Goal: Share content: Share content

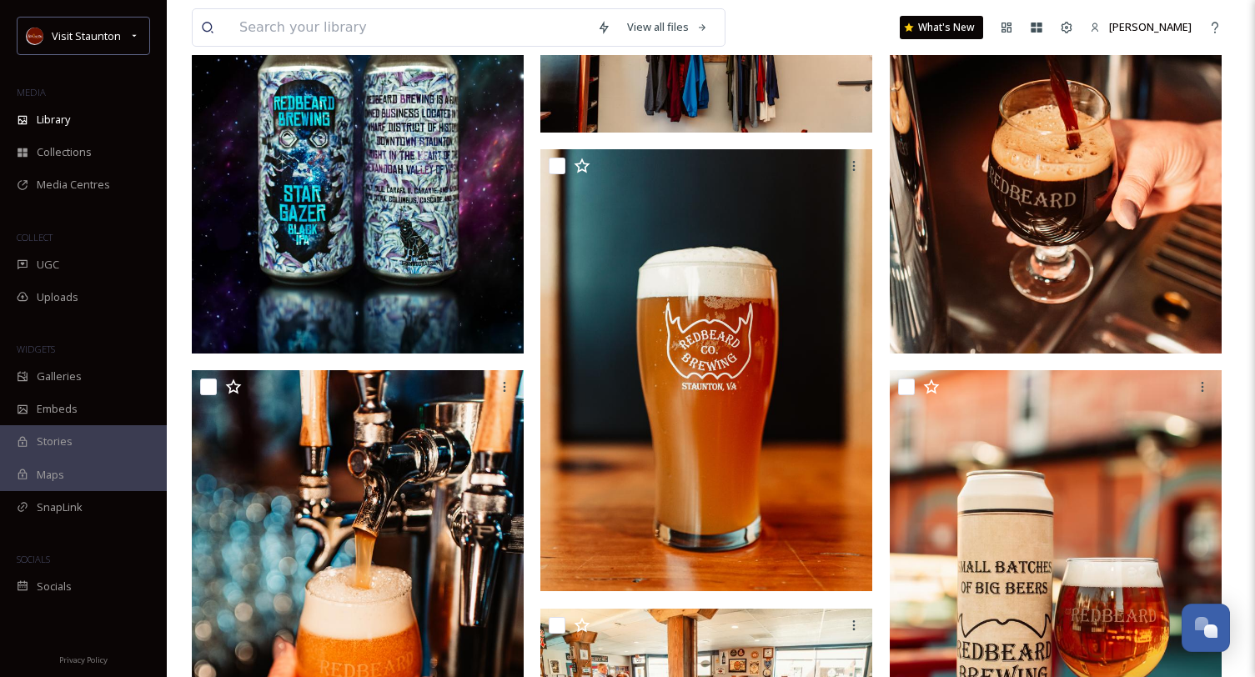
scroll to position [167, 0]
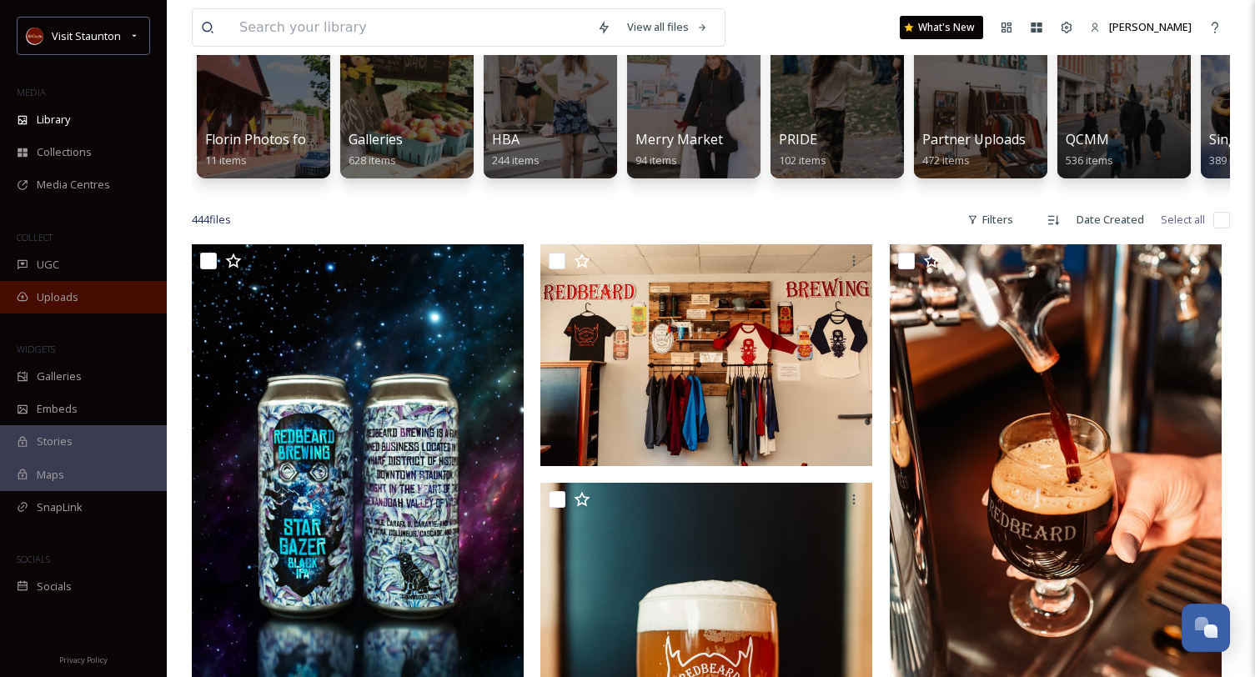
click at [78, 304] on span "Uploads" at bounding box center [58, 297] width 42 height 16
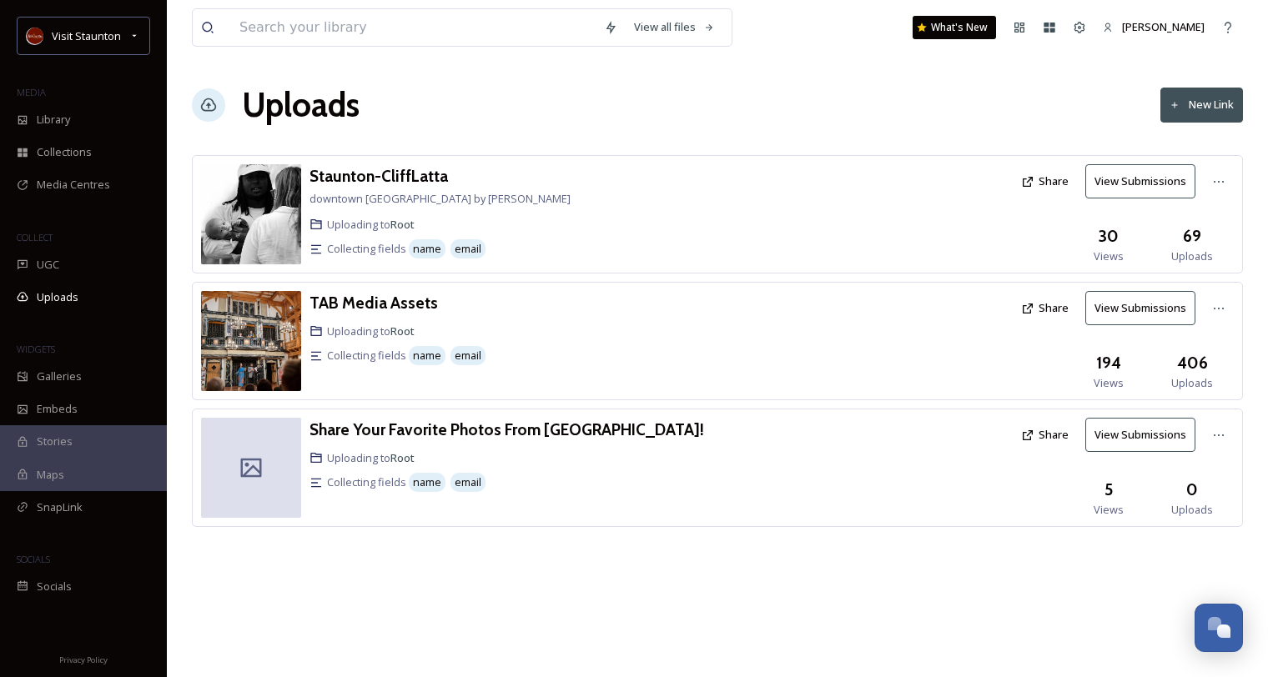
click at [1221, 114] on button "New Link" at bounding box center [1201, 105] width 83 height 34
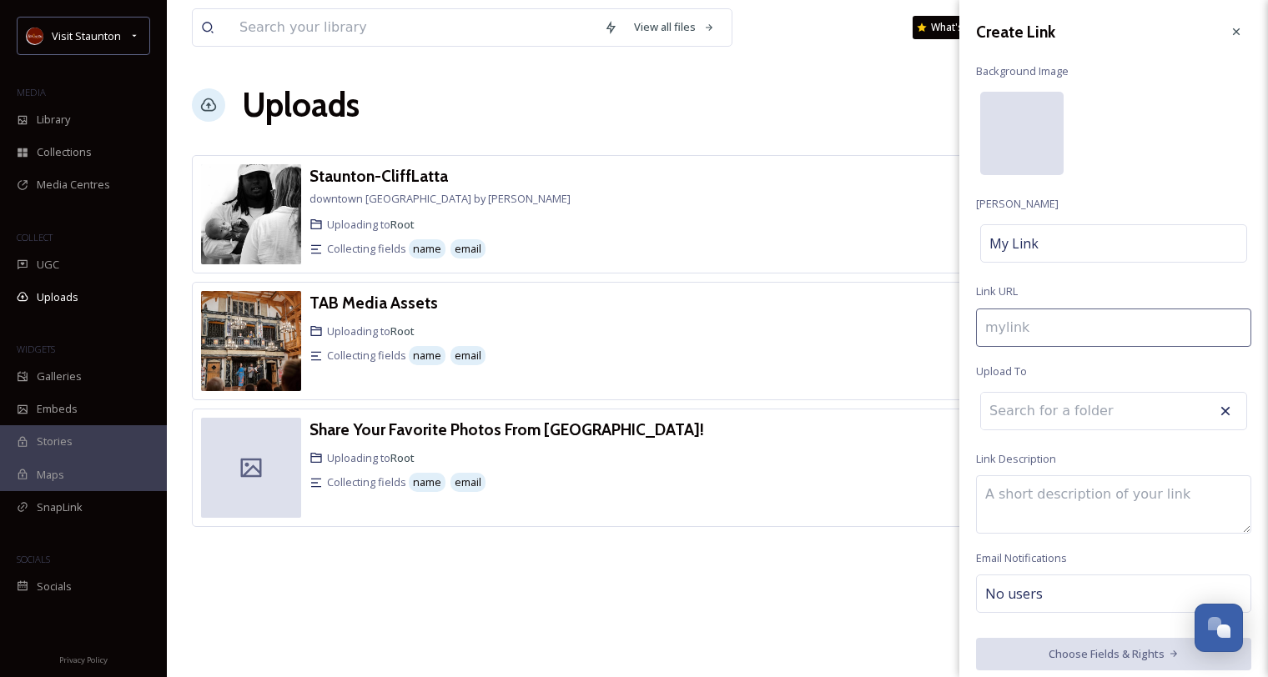
click at [1044, 143] on div at bounding box center [1021, 133] width 83 height 83
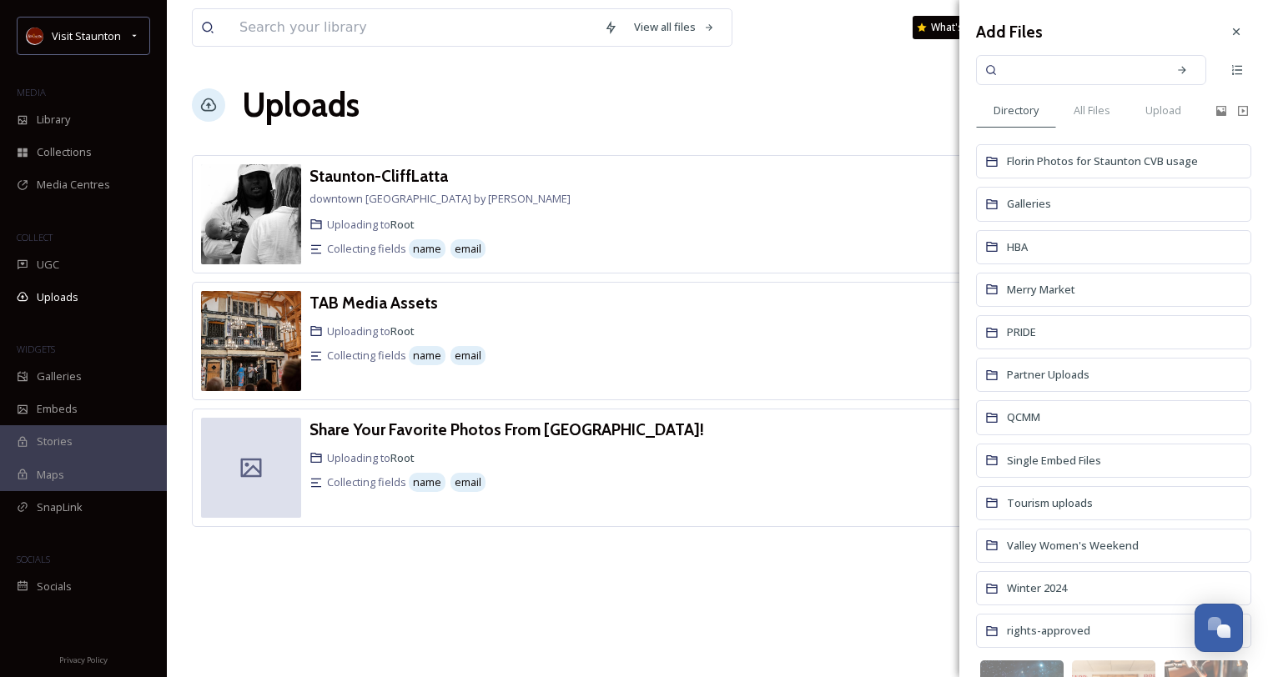
click at [1065, 414] on div "QCMM" at bounding box center [1113, 417] width 275 height 34
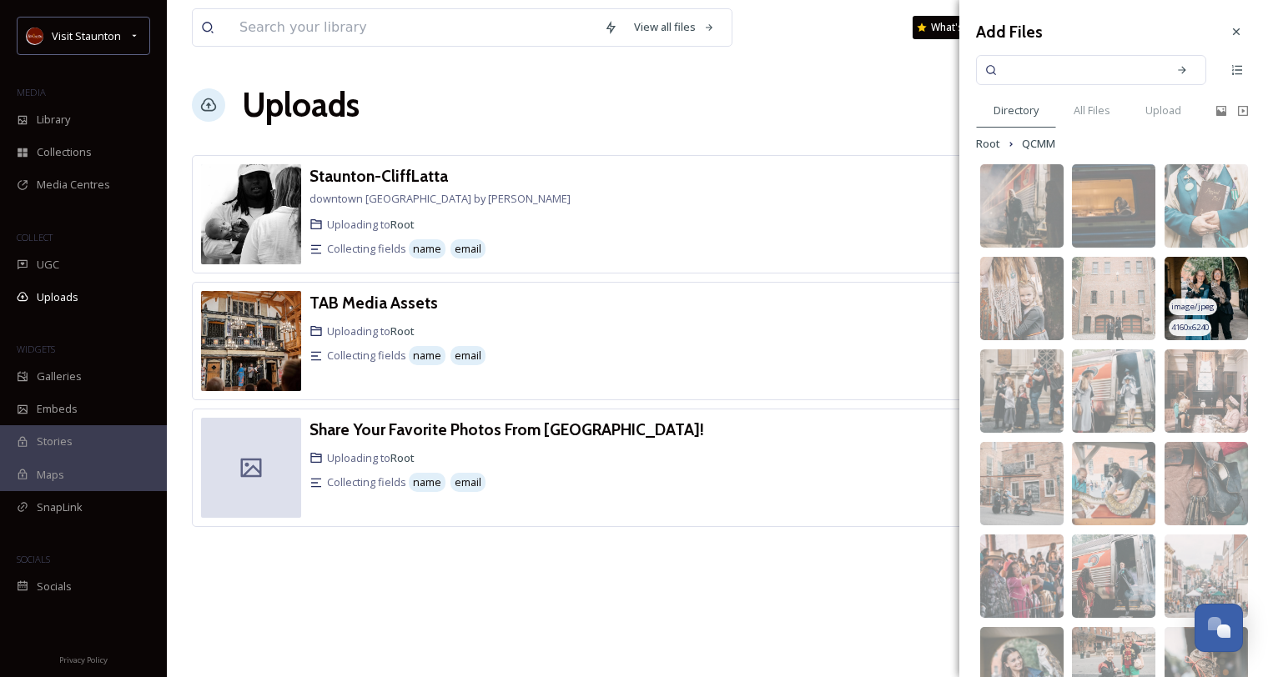
click at [1219, 279] on img at bounding box center [1206, 298] width 83 height 83
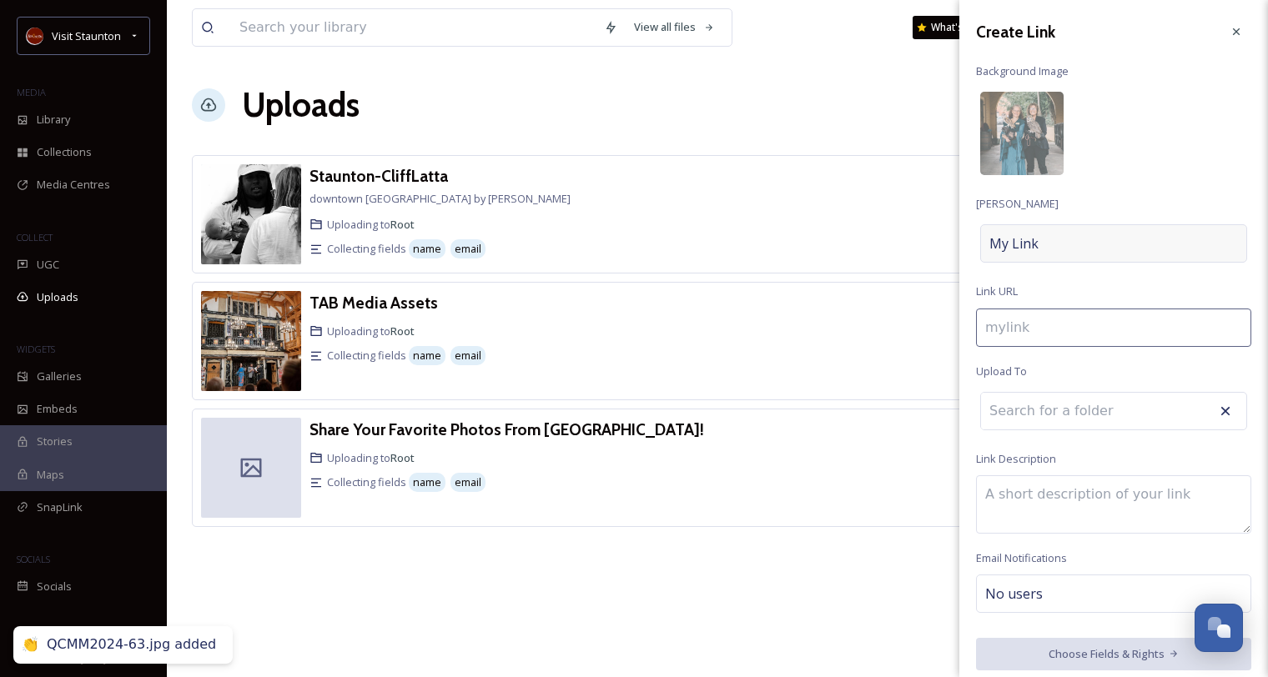
click at [1144, 244] on div "My Link" at bounding box center [1113, 243] width 267 height 38
click at [1144, 244] on input at bounding box center [1113, 243] width 275 height 38
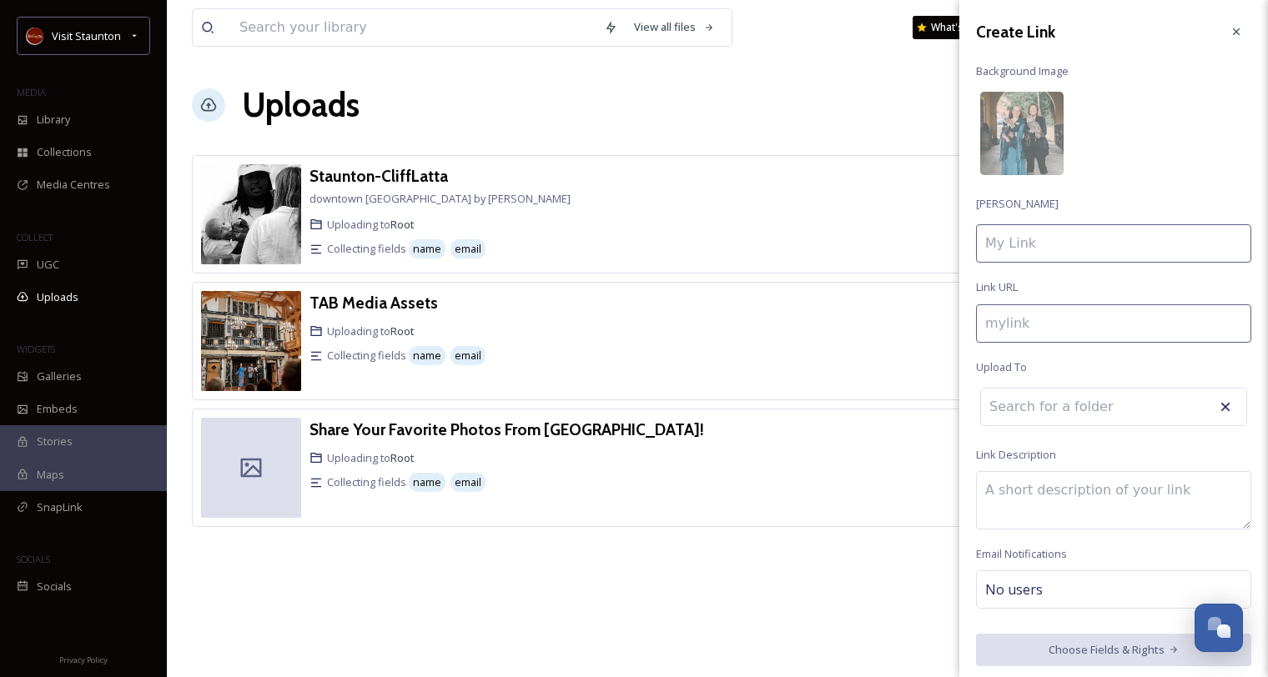
type input "s"
type input "S"
type input "s"
type input "S"
type input "sh"
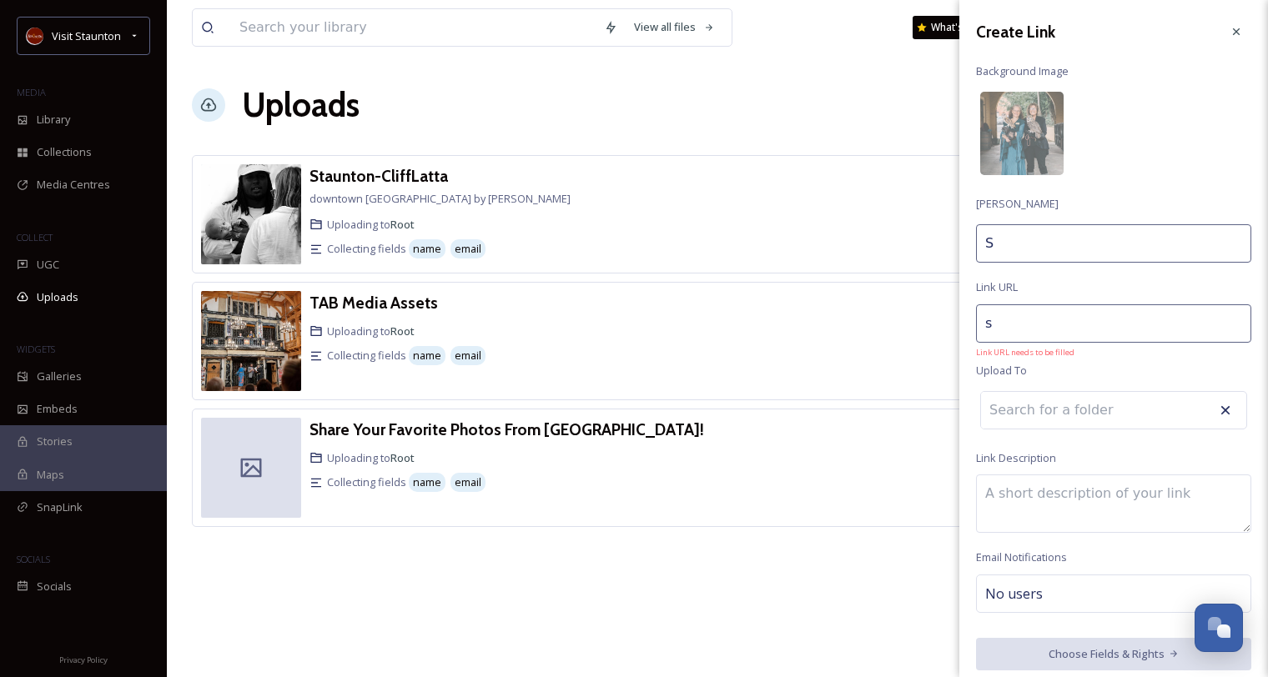
type input "Sh"
type input "sha"
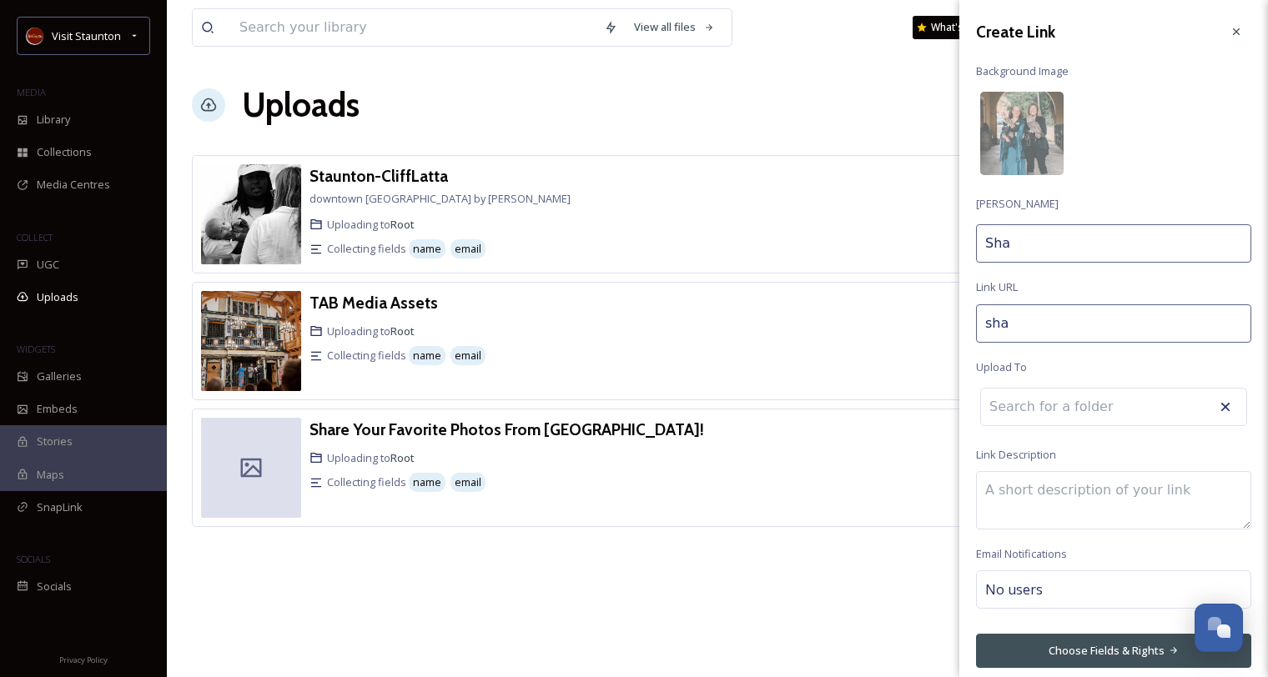
type input "Shar"
type input "share"
type input "Share"
type input "share-"
type input "Share"
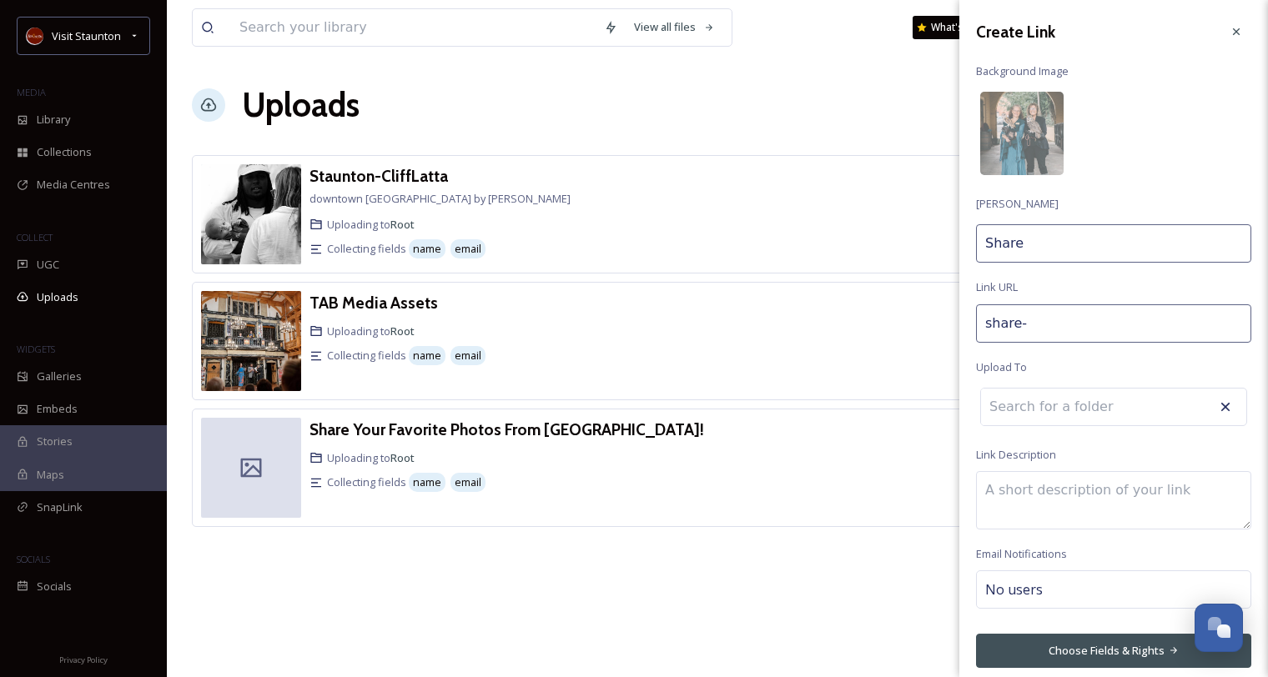
type input "share-y"
type input "Share Y"
type input "share-yt"
type input "Share YT"
type input "share-y"
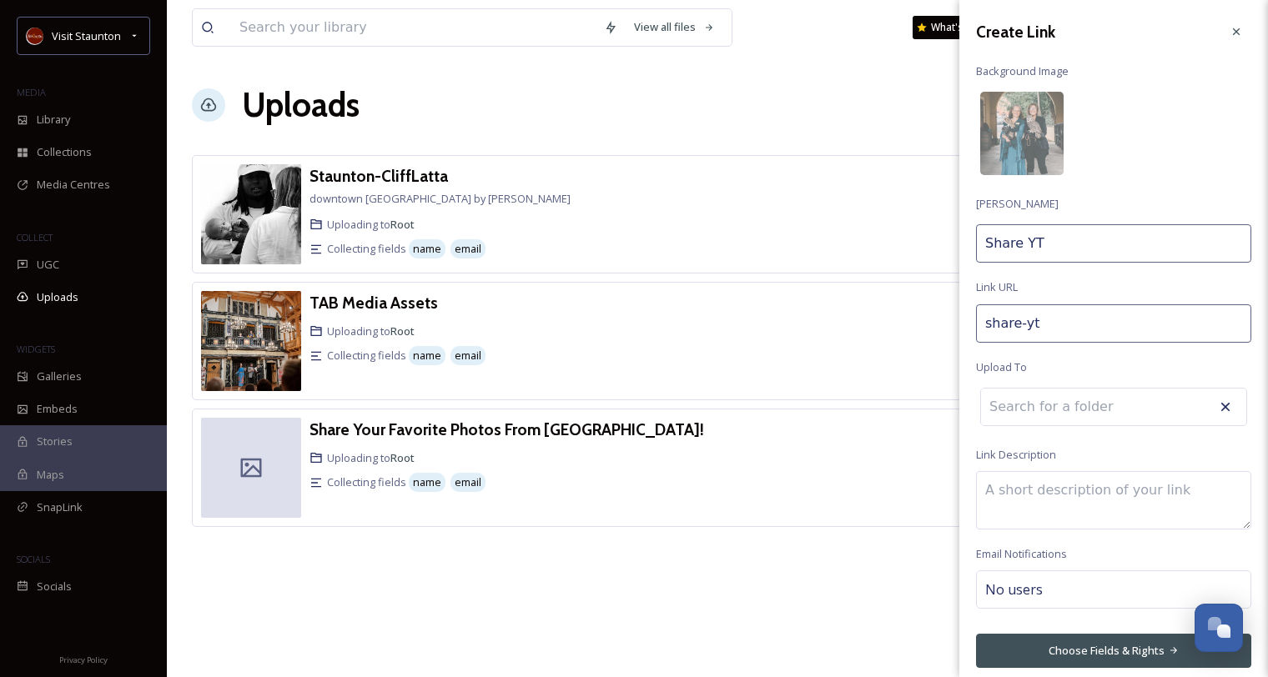
type input "Share Y"
type input "share-yo"
type input "Share Yo"
type input "share-you"
type input "Share You"
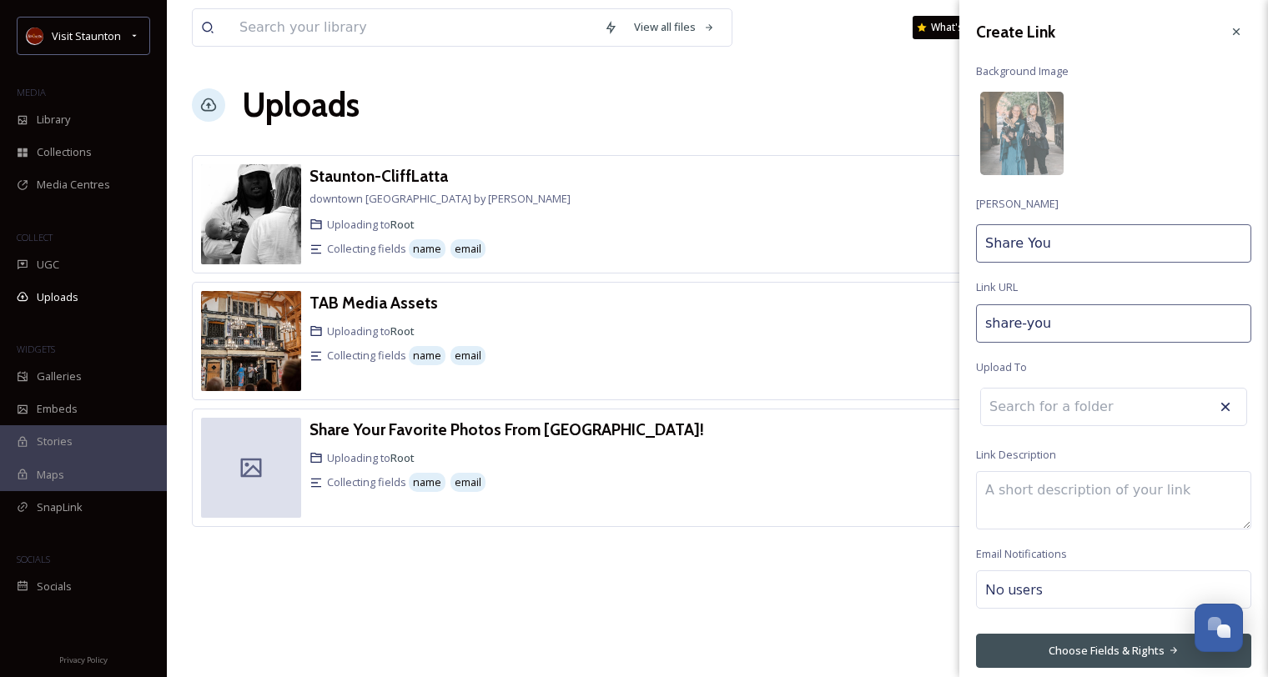
type input "share-your"
type input "Share Your"
type input "share-your-"
type input "Share Your"
type input "share-your-m"
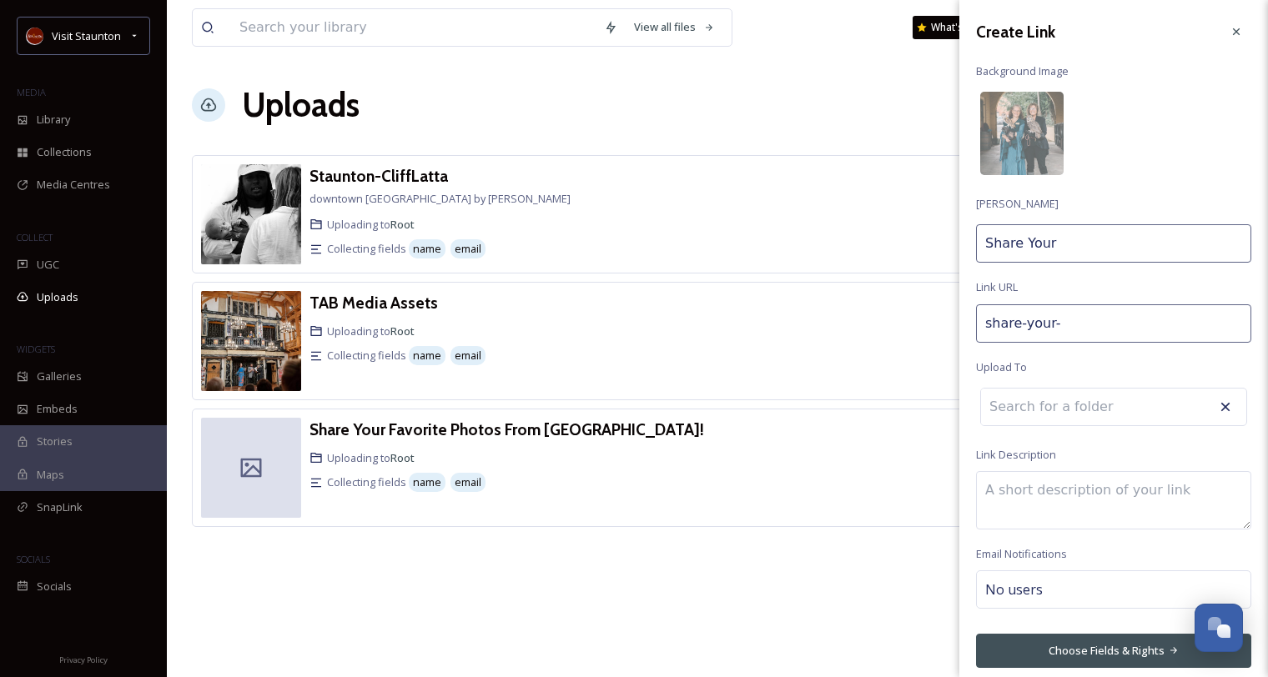
type input "Share Your M"
type input "share-your-ma"
type input "Share Your Ma"
type input "share-your-mag"
type input "Share Your Mag"
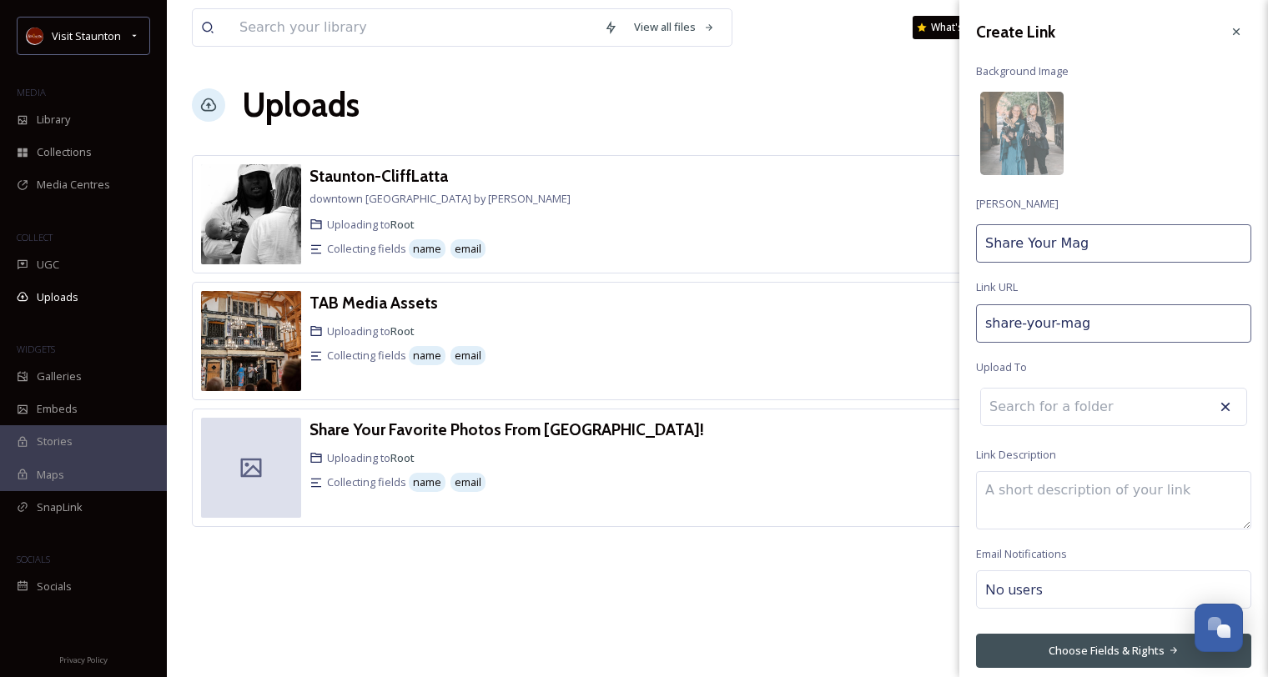
type input "share-your-magi"
type input "Share Your Magi"
type input "share-your-magic"
type input "Share Your Magic"
type input "share-your-magica"
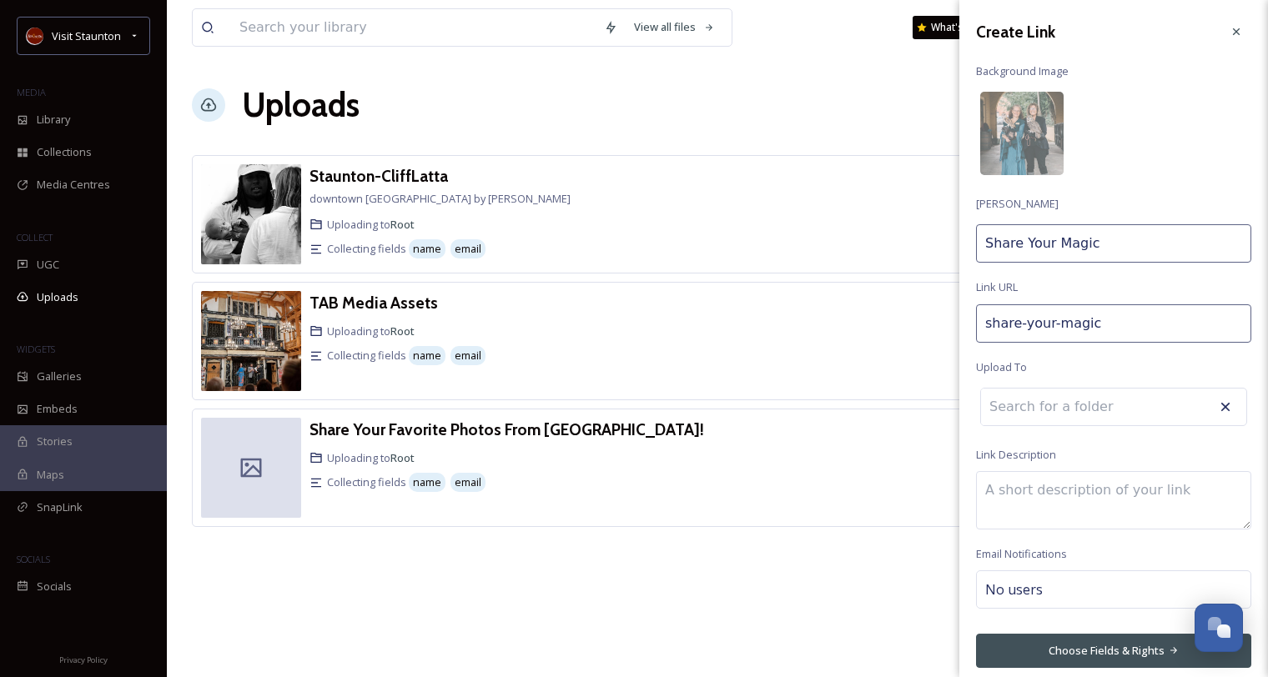
type input "Share Your Magica"
type input "share-your-magical"
type input "Share Your Magical"
type input "share-your-magical-"
type input "Share Your Magical"
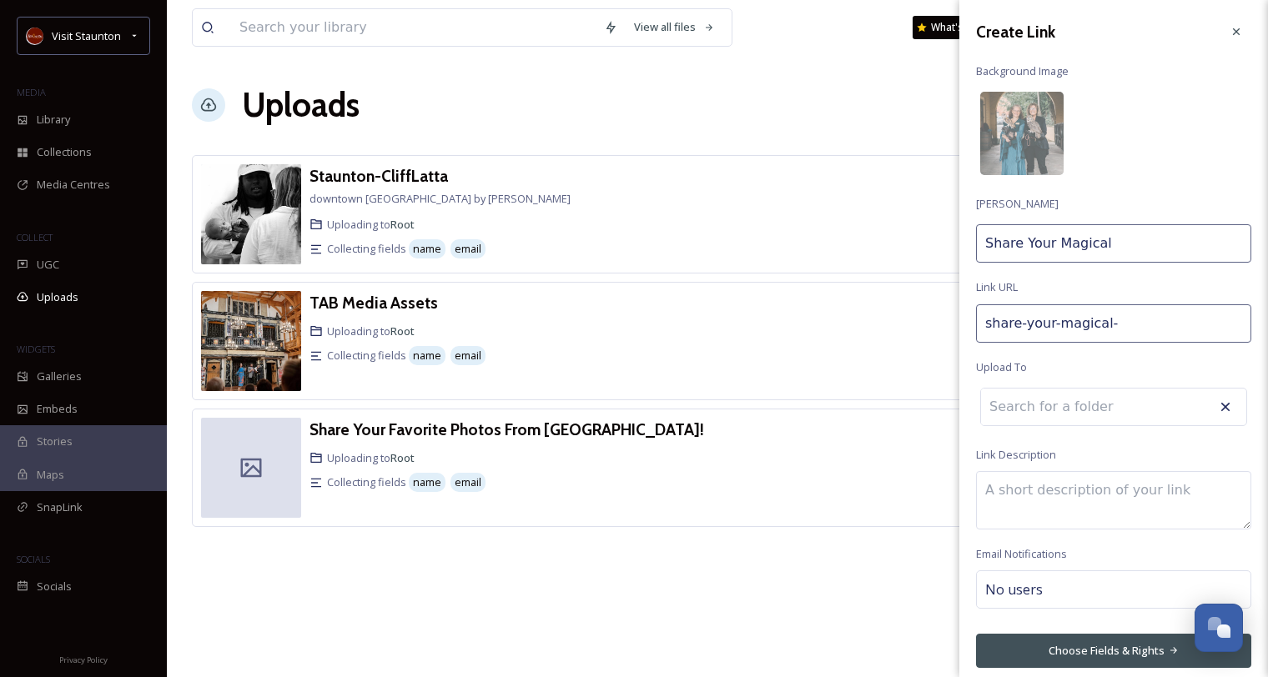
type input "share-your-magical-p"
type input "Share Your Magical P"
type input "share-your-magical-ph"
type input "Share Your Magical Ph"
type input "share-your-magical-pho"
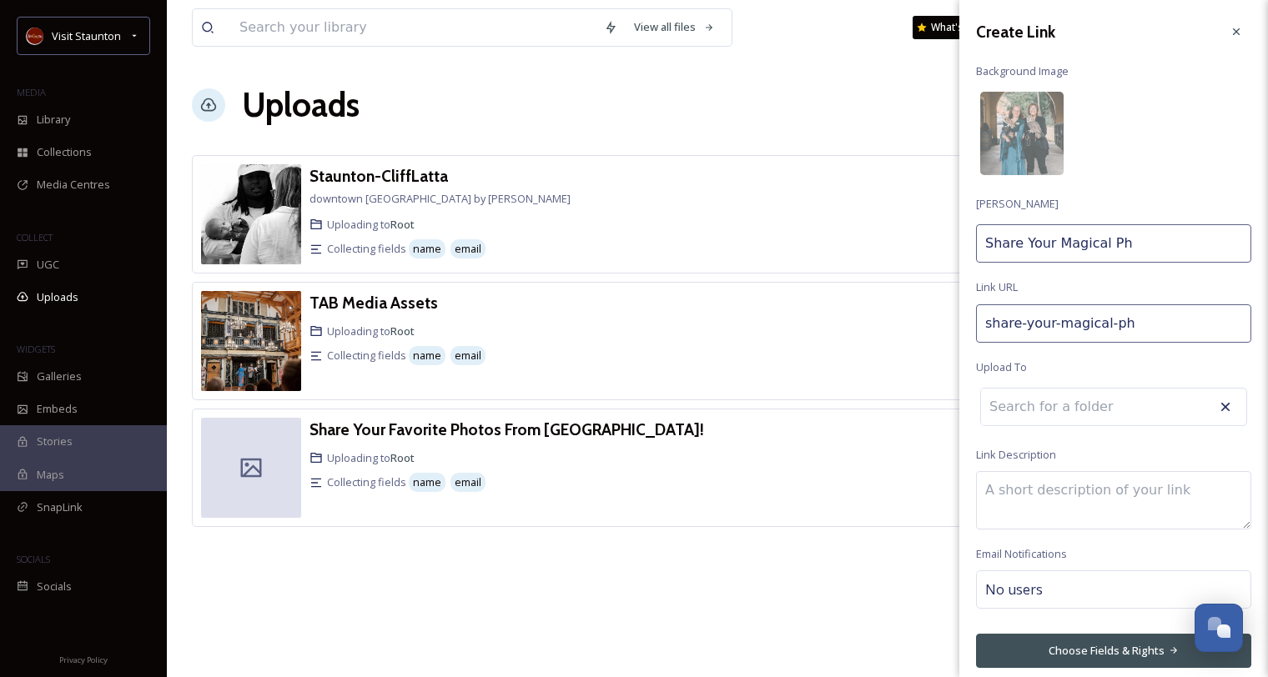
type input "Share Your Magical Pho"
type input "share-your-magical-phot"
type input "Share Your Magical Phot"
type input "share-your-magical-photo"
type input "Share Your Magical Photo"
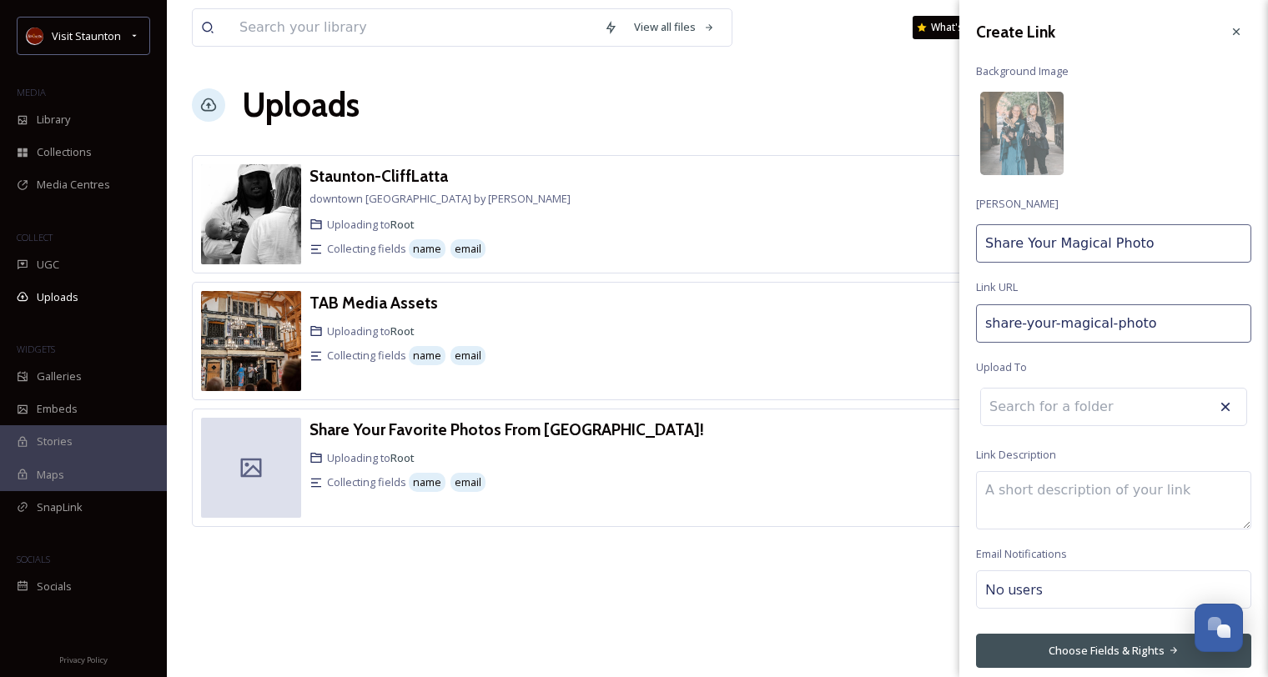
type input "share-your-magical-photos"
type input "Share Your Magical Photos"
type input "share-your-magical-photos-"
type input "Share Your Magical Photos"
type input "share-your-magical-photos-w"
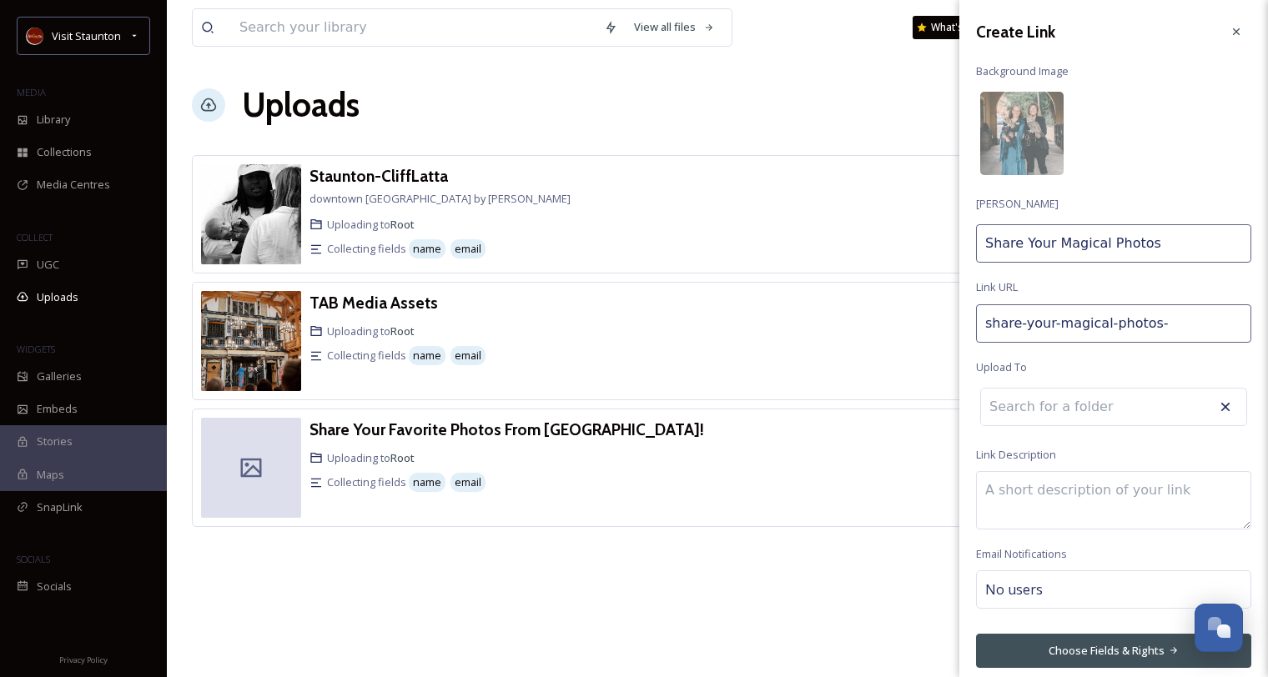
type input "Share Your Magical Photos w"
type input "share-your-magical-photos-wi"
type input "Share Your Magical Photos wi"
type input "share-your-magical-photos-wit"
type input "Share Your Magical Photos wit"
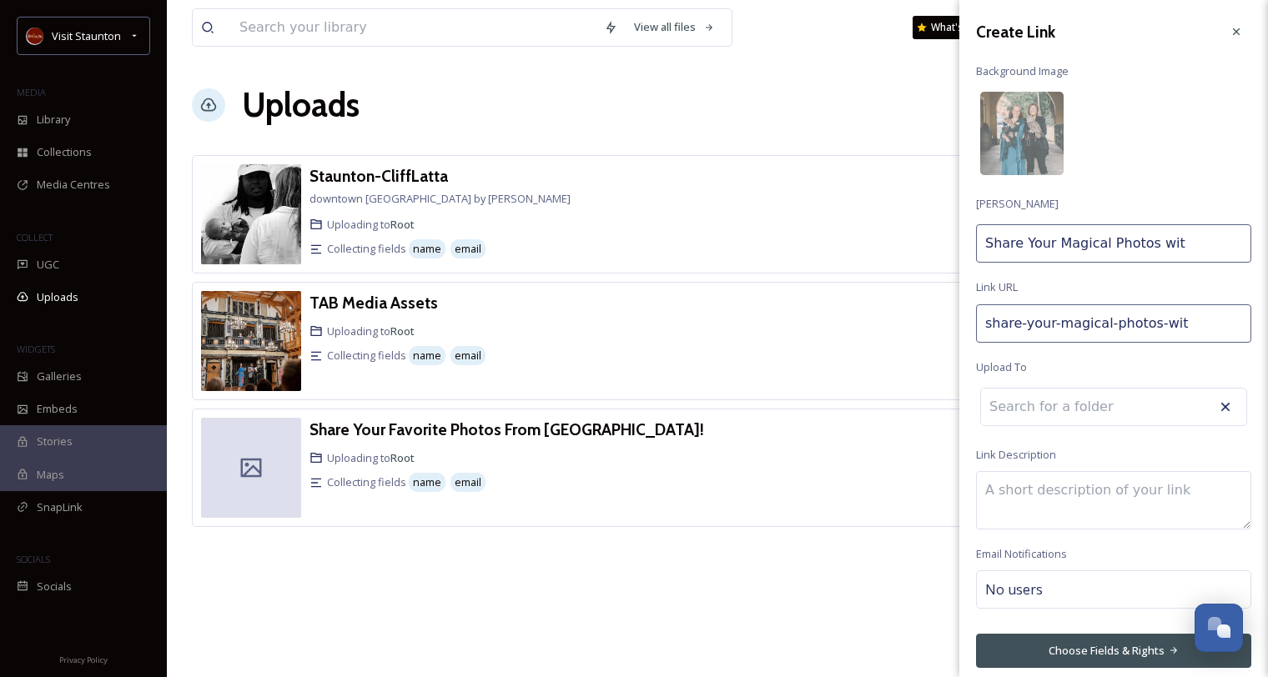
type input "share-your-magical-photos-with"
type input "Share Your Magical Photos with"
type input "share-your-magical-photos-with-"
type input "Share Your Magical Photos with"
type input "share-your-magical-photos-with-v"
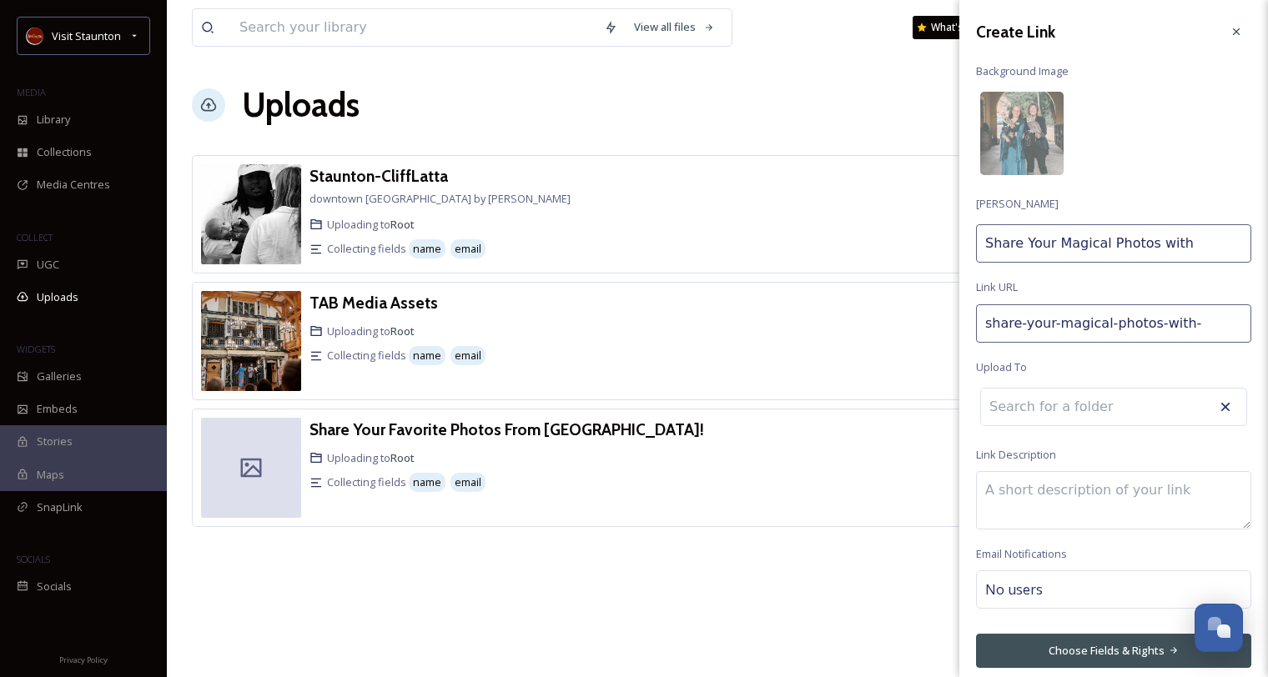
type input "Share Your Magical Photos with V"
type input "share-your-magical-photos-with-vi"
type input "Share Your Magical Photos with Vis"
type input "share-your-magical-photos-with-visi"
type input "Share Your Magical Photos with Visi"
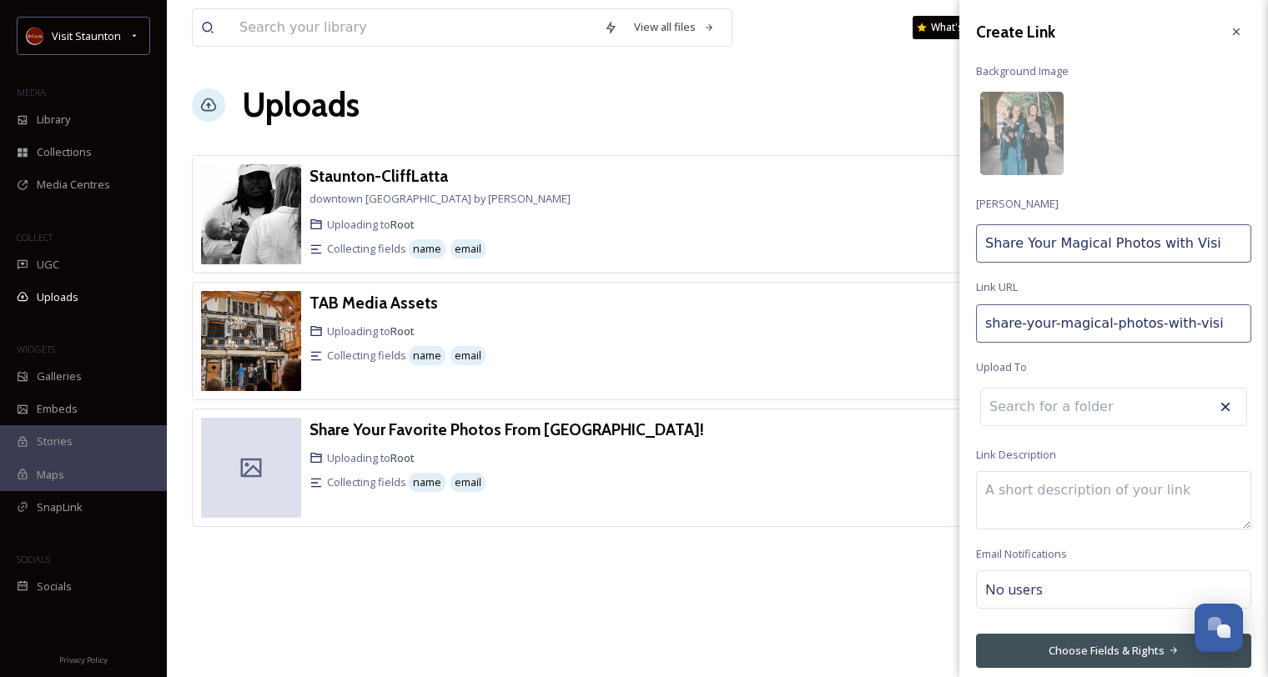
type input "share-your-magical-photos-with-visit"
type input "Share Your Magical Photos with Visit"
type input "share-your-magical-photos-with-visit-"
type input "Share Your Magical Photos with Visit"
type input "share-your-magical-photos-with-visit-s"
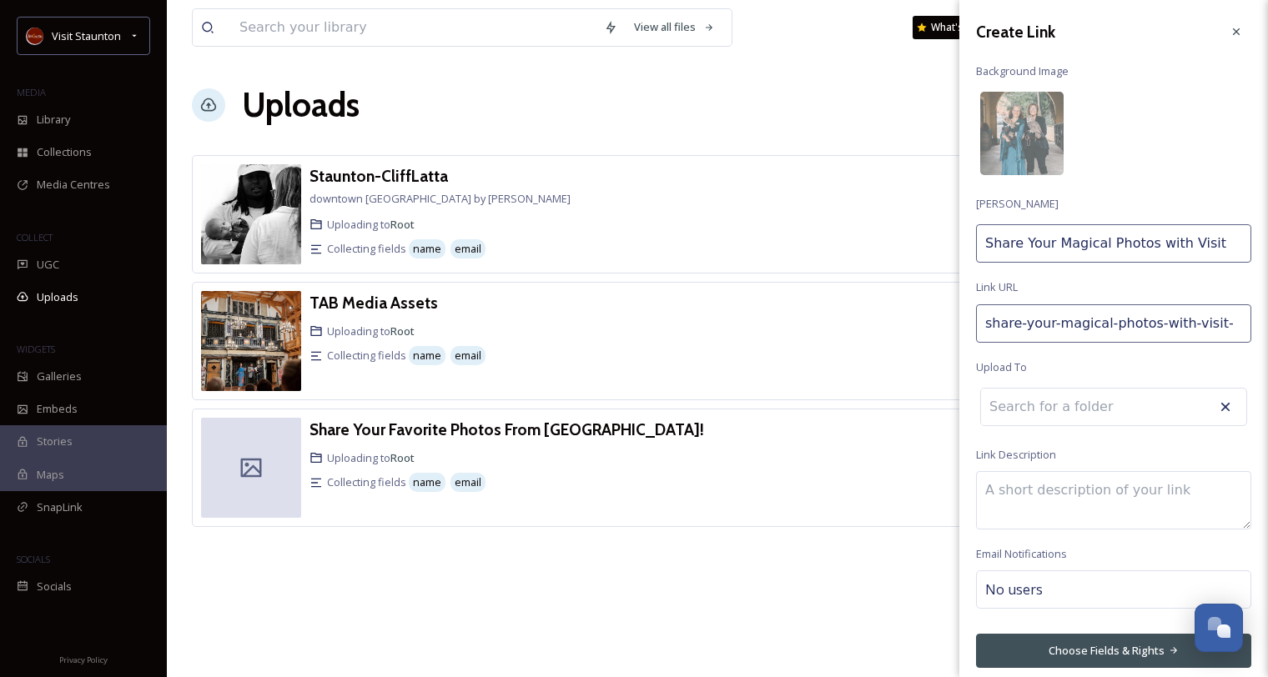
type input "Share Your Magical Photos with Visit S"
type input "share-your-magical-photos-with-visit-st"
type input "Share Your Magical Photos with Visit St"
type input "share-your-magical-photos-with-visit-sta"
type input "Share Your Magical Photos with Visit Sta"
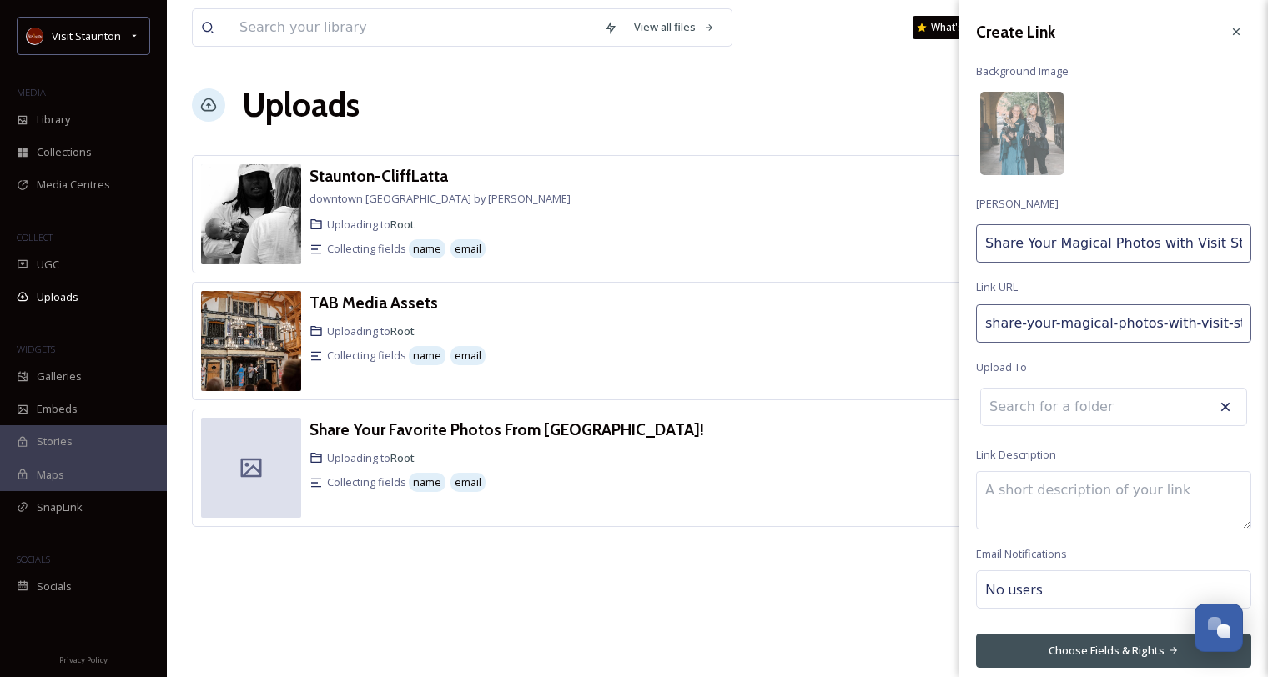
type input "share-your-magical-photos-with-visit-stau"
type input "Share Your Magical Photos with Visit Stau"
type input "share-your-magical-photos-with-visit-staun"
type input "Share Your Magical Photos with Visit Staun"
type input "share-your-magical-photos-with-visit-staunt"
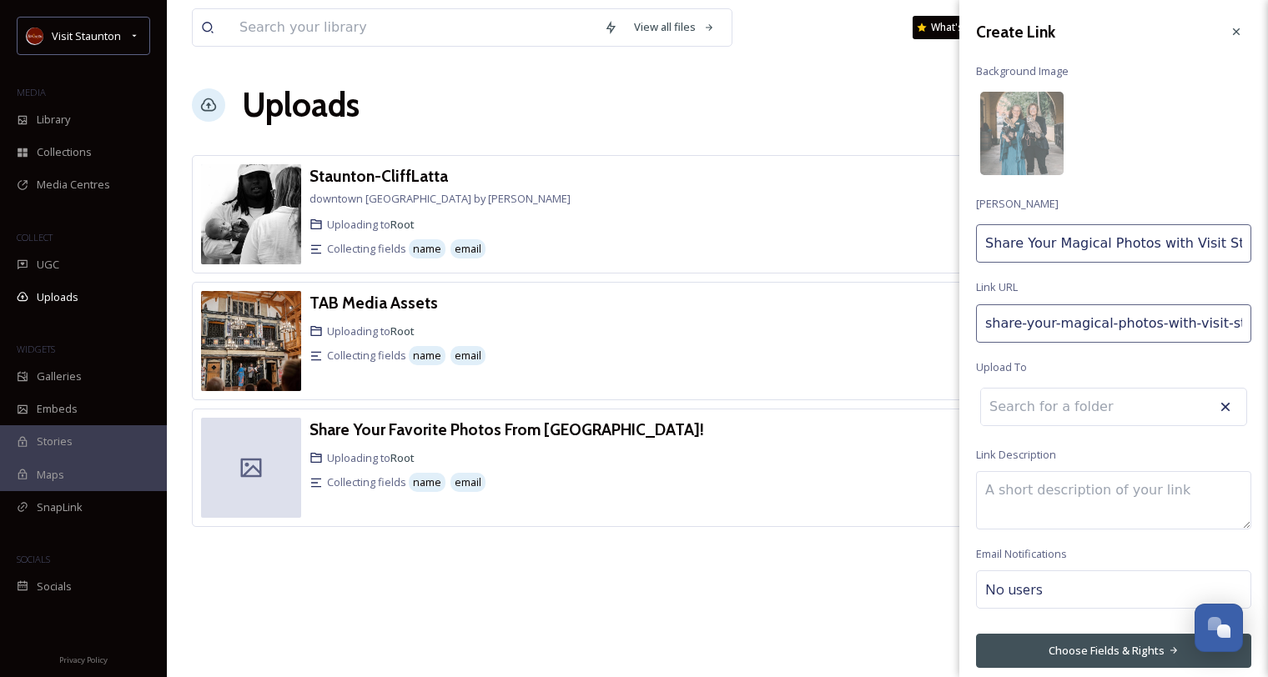
type input "Share Your Magical Photos with Visit Staunt"
type input "share-your-magical-photos-with-visit-[GEOGRAPHIC_DATA]"
type input "Share Your Magical Photos with Visit Staunto"
type input "share-your-magical-photos-with-visit-[PERSON_NAME]"
type input "Share Your Magical Photos with [PERSON_NAME][GEOGRAPHIC_DATA]"
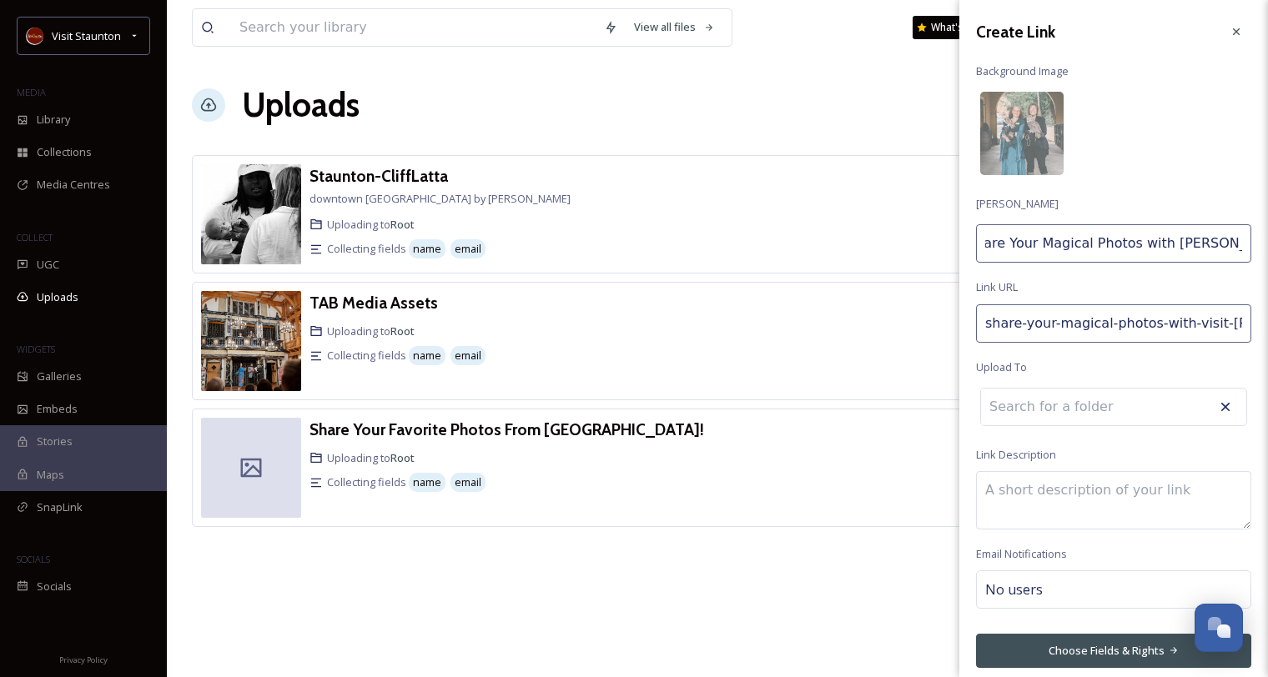
scroll to position [0, 26]
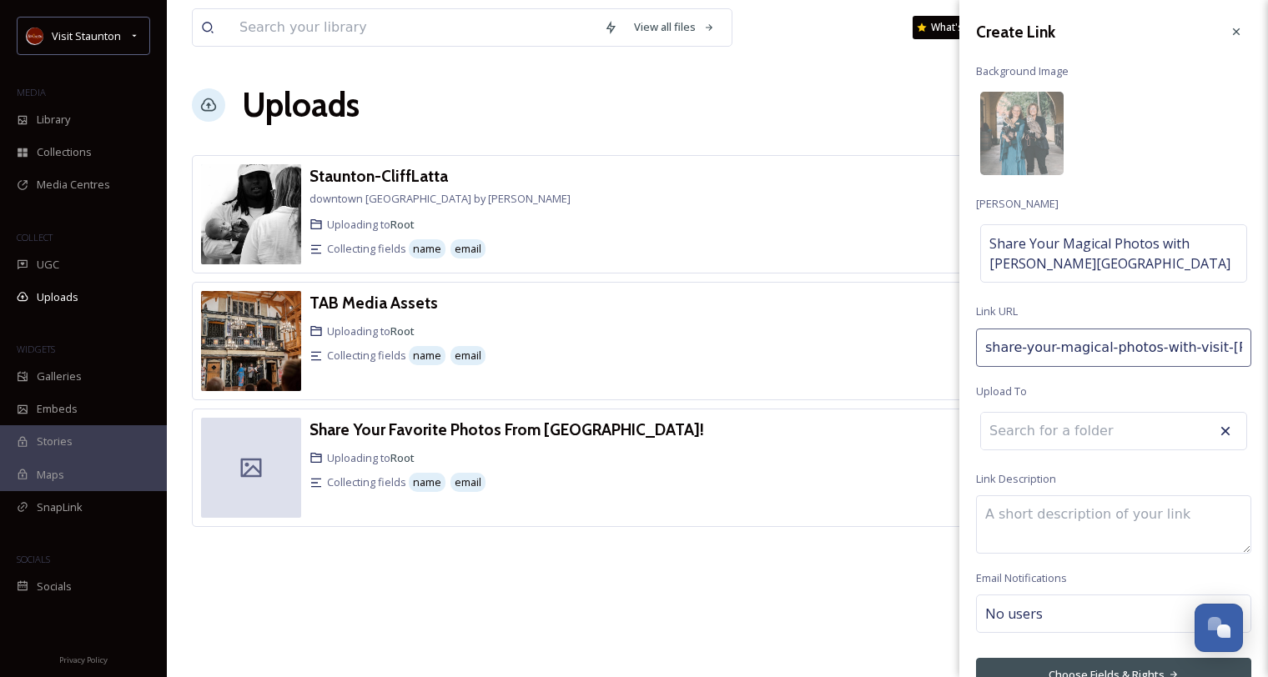
click at [1066, 406] on div "Create Link Background Image [PERSON_NAME] Share Your Magical Photos with Visit…" at bounding box center [1113, 354] width 309 height 709
click at [1039, 350] on input "share-your-magical-photos-with-visit-[PERSON_NAME]" at bounding box center [1113, 348] width 275 height 38
click at [1062, 350] on input "share-your-magical-photos-with-visit-[PERSON_NAME]" at bounding box center [1113, 348] width 275 height 38
drag, startPoint x: 1144, startPoint y: 349, endPoint x: 1260, endPoint y: 350, distance: 116.8
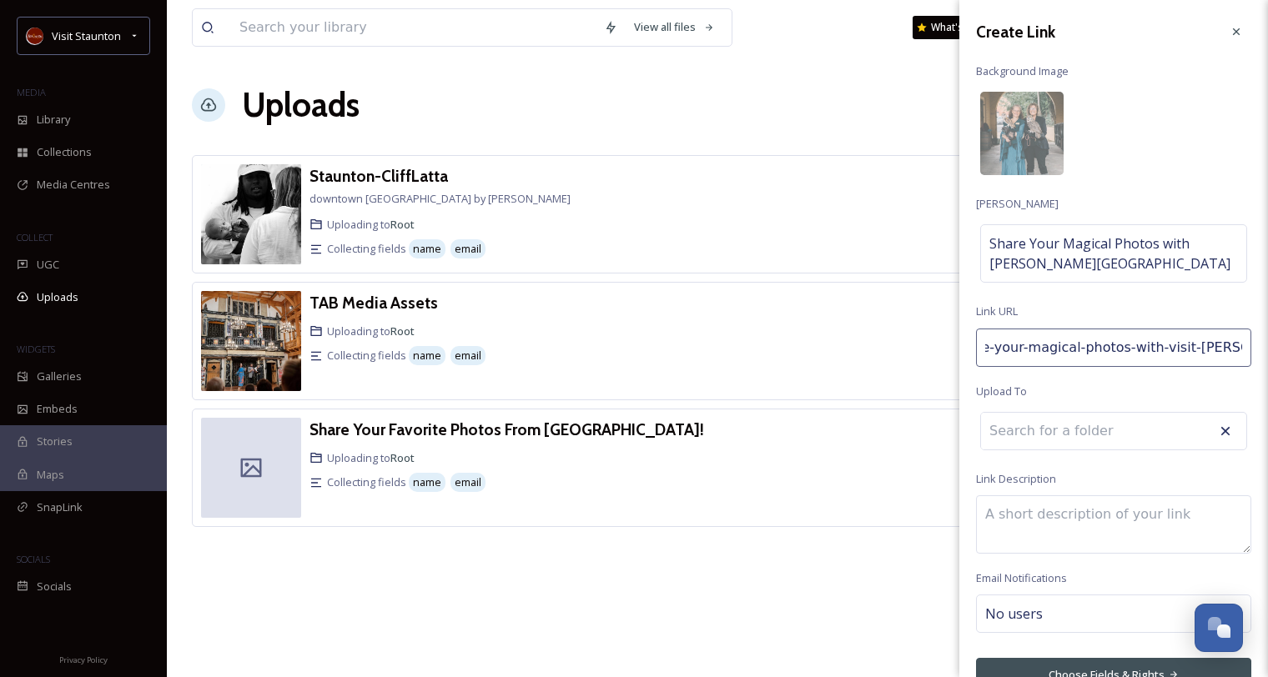
click at [1260, 350] on div "Create Link Background Image [PERSON_NAME] Share Your Magical Photos with Visit…" at bounding box center [1113, 338] width 309 height 677
type input "share-your-magical-photos"
click at [1044, 520] on textarea at bounding box center [1113, 525] width 275 height 58
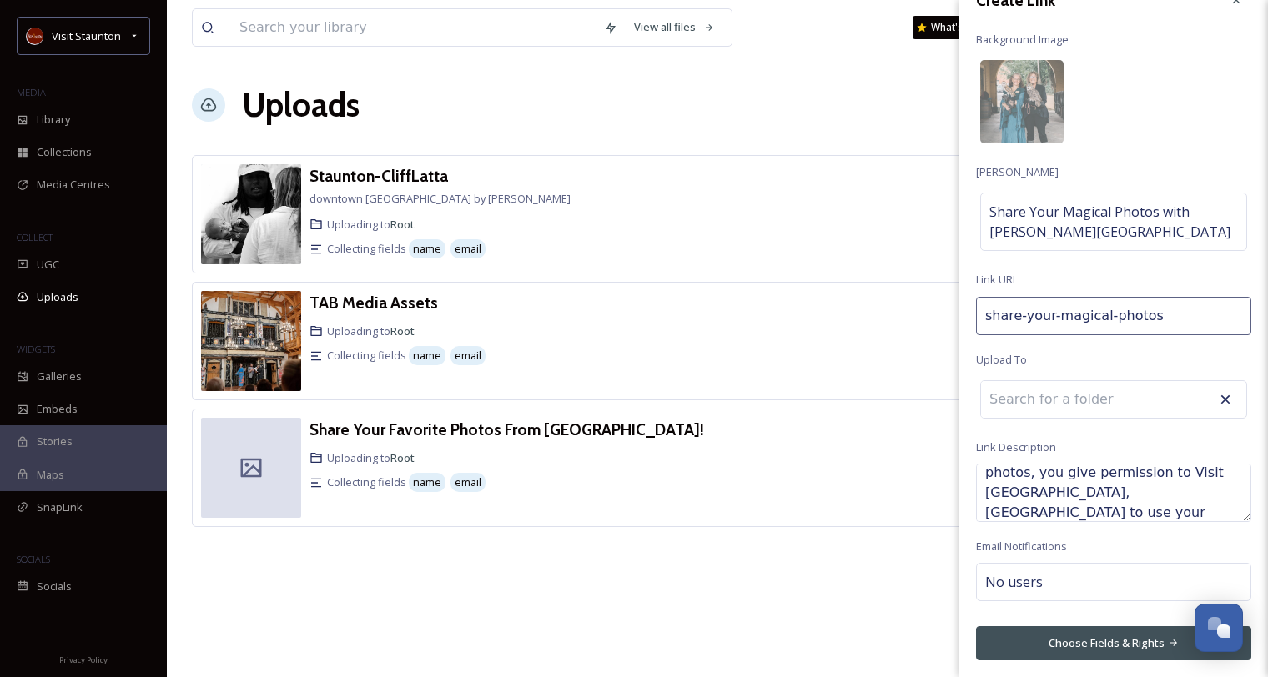
scroll to position [70, 0]
type textarea "We'd love to share how you've enjoyed QCMM! By uploading your photos, you give …"
click at [1034, 579] on span "No users" at bounding box center [1014, 582] width 58 height 20
click at [1131, 636] on button "Choose Fields & Rights" at bounding box center [1113, 643] width 275 height 34
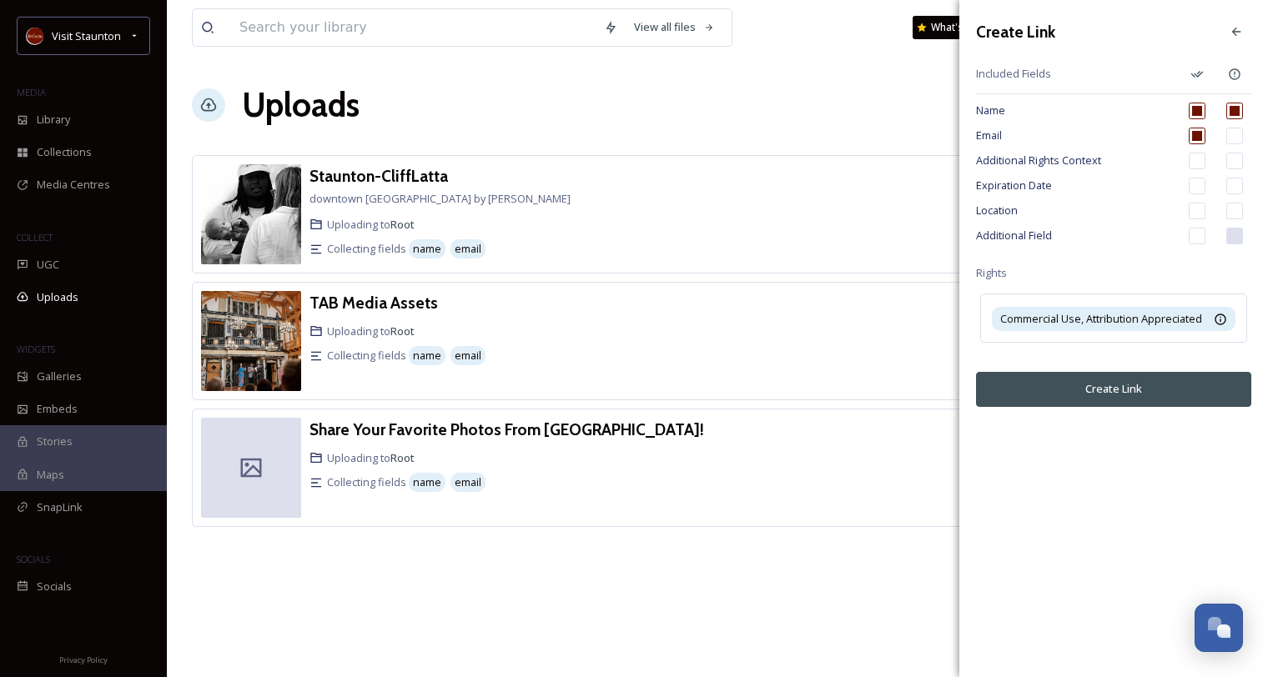
click at [1200, 136] on input "checkbox" at bounding box center [1197, 136] width 17 height 17
click at [1194, 137] on input "checkbox" at bounding box center [1197, 136] width 17 height 17
checkbox input "true"
click at [1231, 138] on input "checkbox" at bounding box center [1234, 136] width 17 height 17
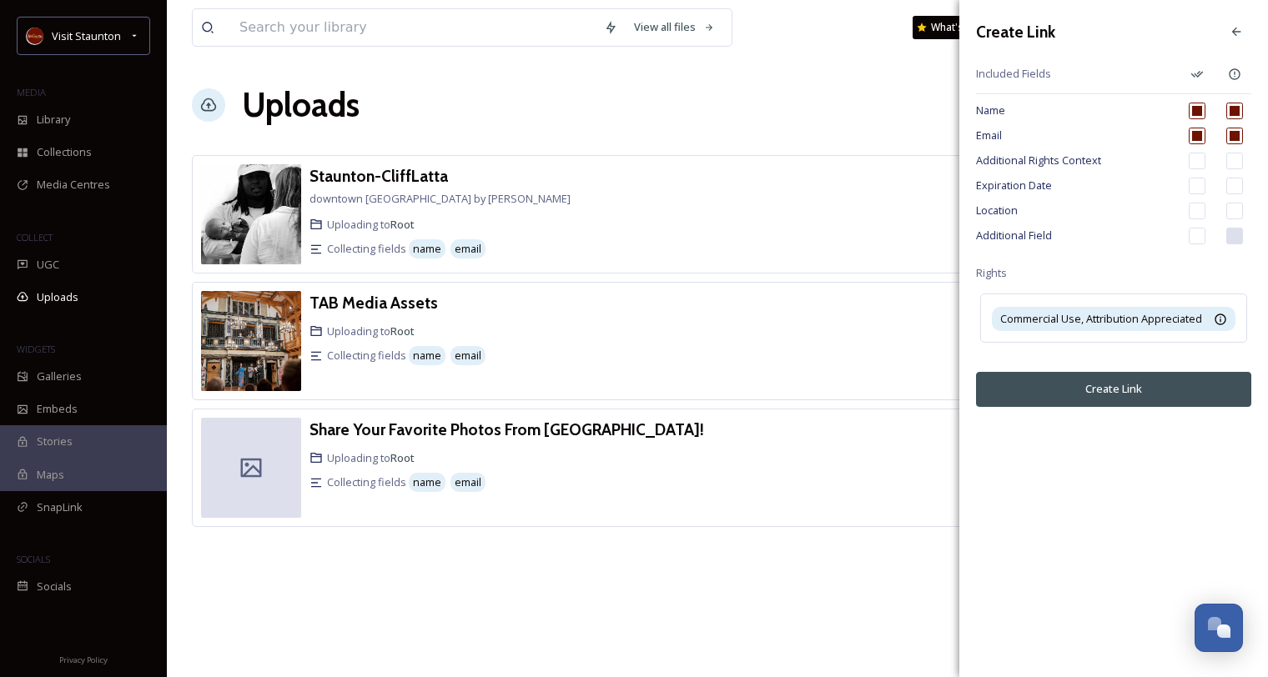
checkbox input "false"
click at [1204, 137] on input "checkbox" at bounding box center [1197, 136] width 17 height 17
checkbox input "true"
click at [1231, 109] on input "checkbox" at bounding box center [1234, 111] width 17 height 17
click at [1232, 108] on input "checkbox" at bounding box center [1234, 111] width 17 height 17
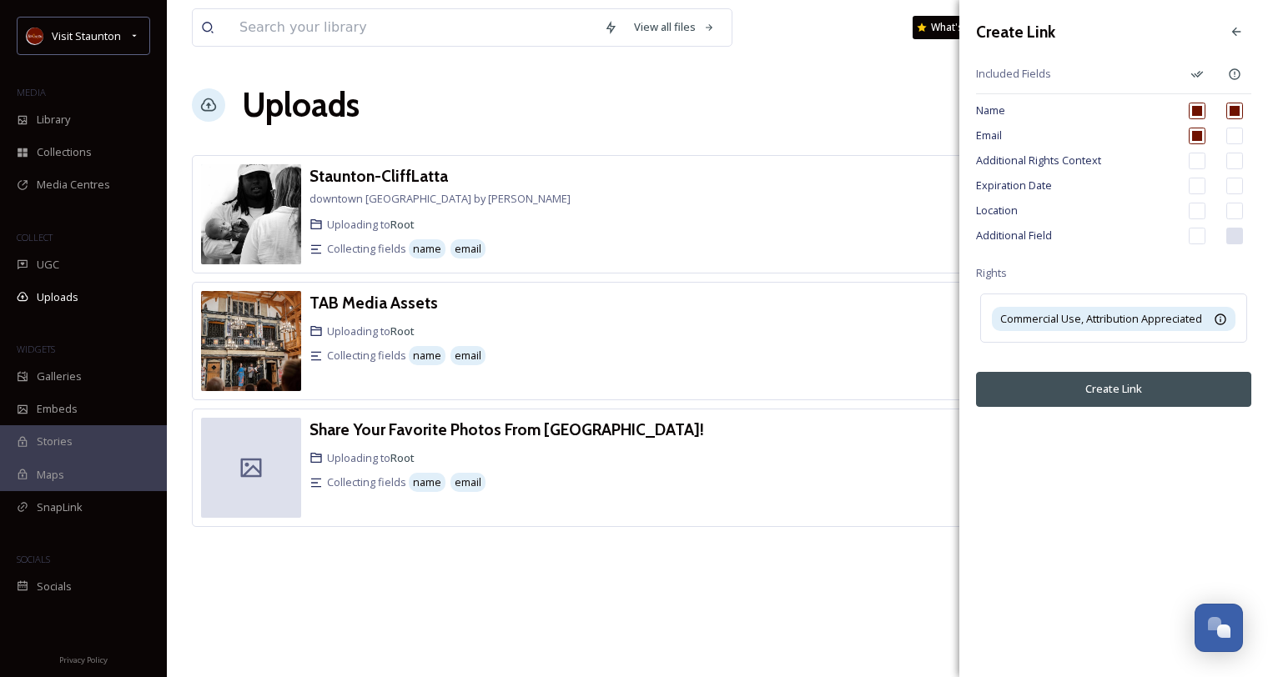
click at [1232, 108] on input "checkbox" at bounding box center [1234, 111] width 17 height 17
click at [1235, 106] on input "checkbox" at bounding box center [1234, 111] width 17 height 17
checkbox input "true"
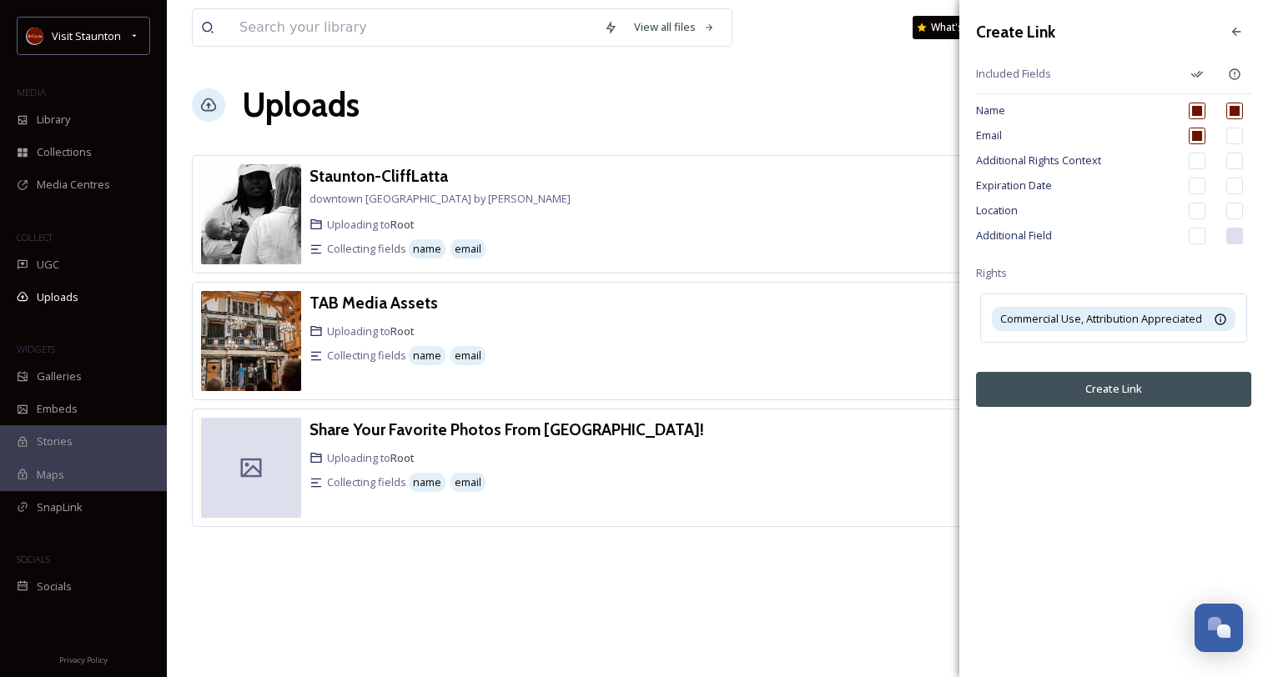
click at [1195, 133] on input "checkbox" at bounding box center [1197, 136] width 17 height 17
checkbox input "true"
click at [1155, 380] on button "Create Link" at bounding box center [1113, 389] width 275 height 34
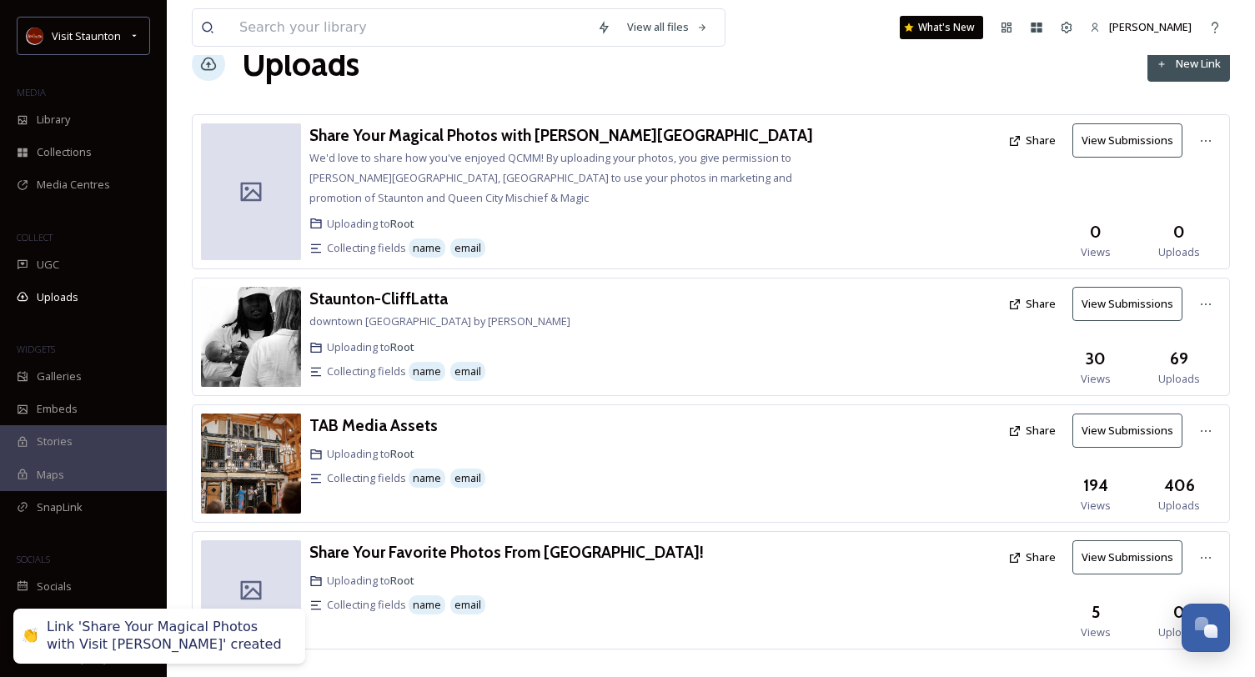
scroll to position [63, 0]
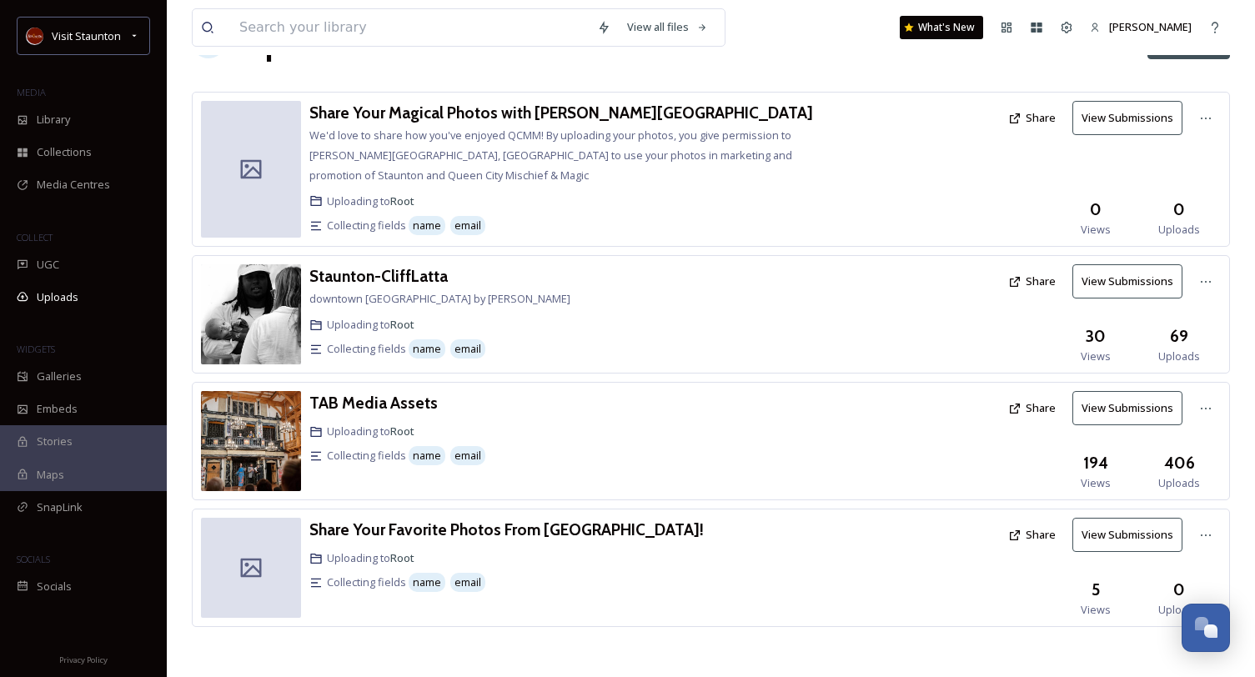
click at [407, 128] on span "We'd love to share how you've enjoyed QCMM! By uploading your photos, you give …" at bounding box center [550, 155] width 483 height 55
click at [402, 110] on h3 "Share Your Magical Photos with [PERSON_NAME][GEOGRAPHIC_DATA]" at bounding box center [561, 113] width 504 height 20
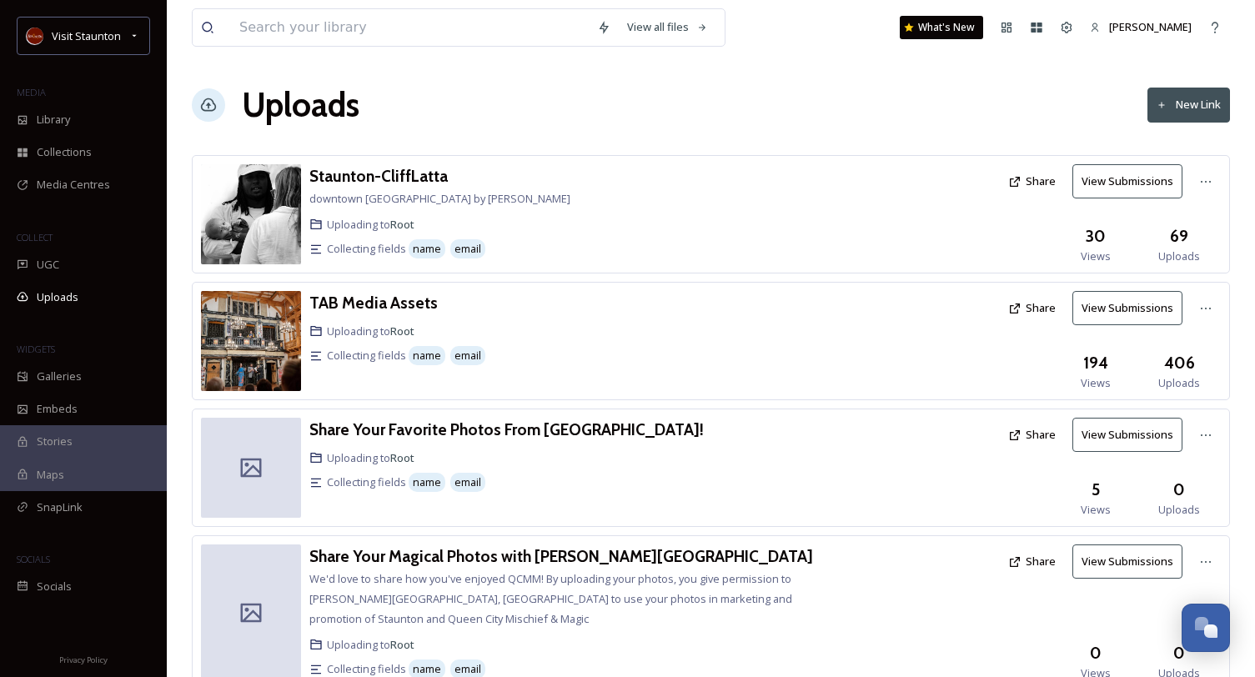
scroll to position [63, 0]
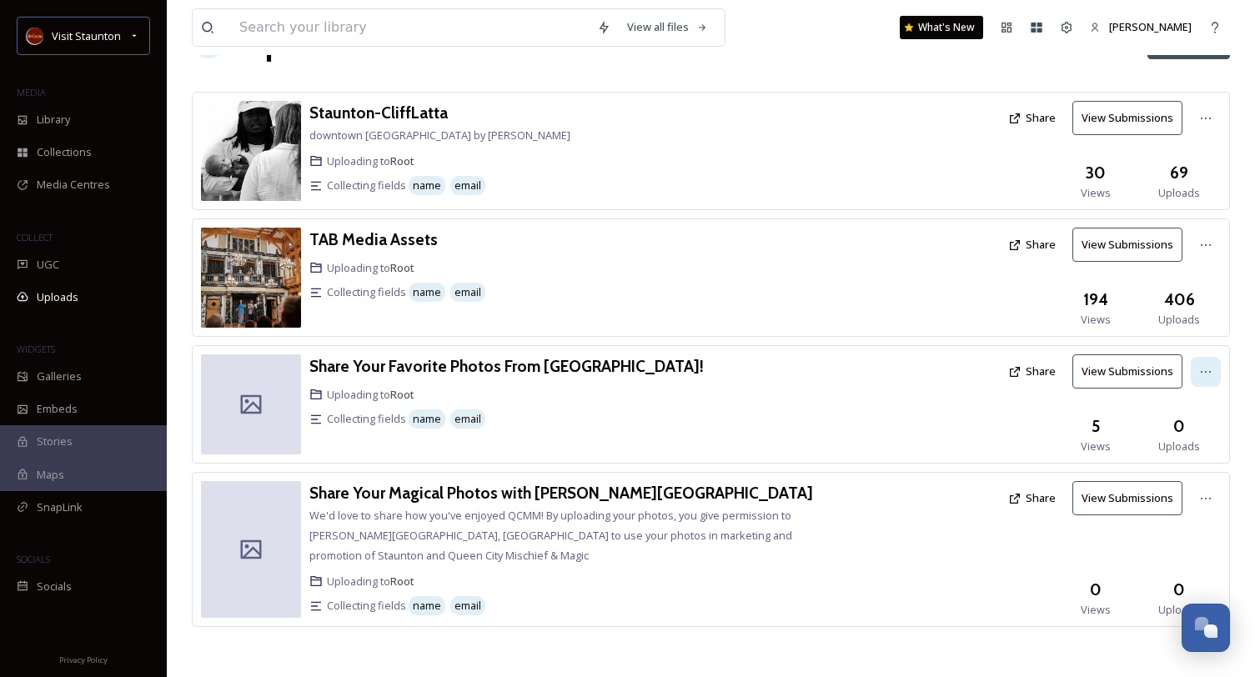
click at [1214, 370] on div at bounding box center [1206, 372] width 30 height 30
click at [1180, 445] on span "Edit" at bounding box center [1174, 441] width 18 height 16
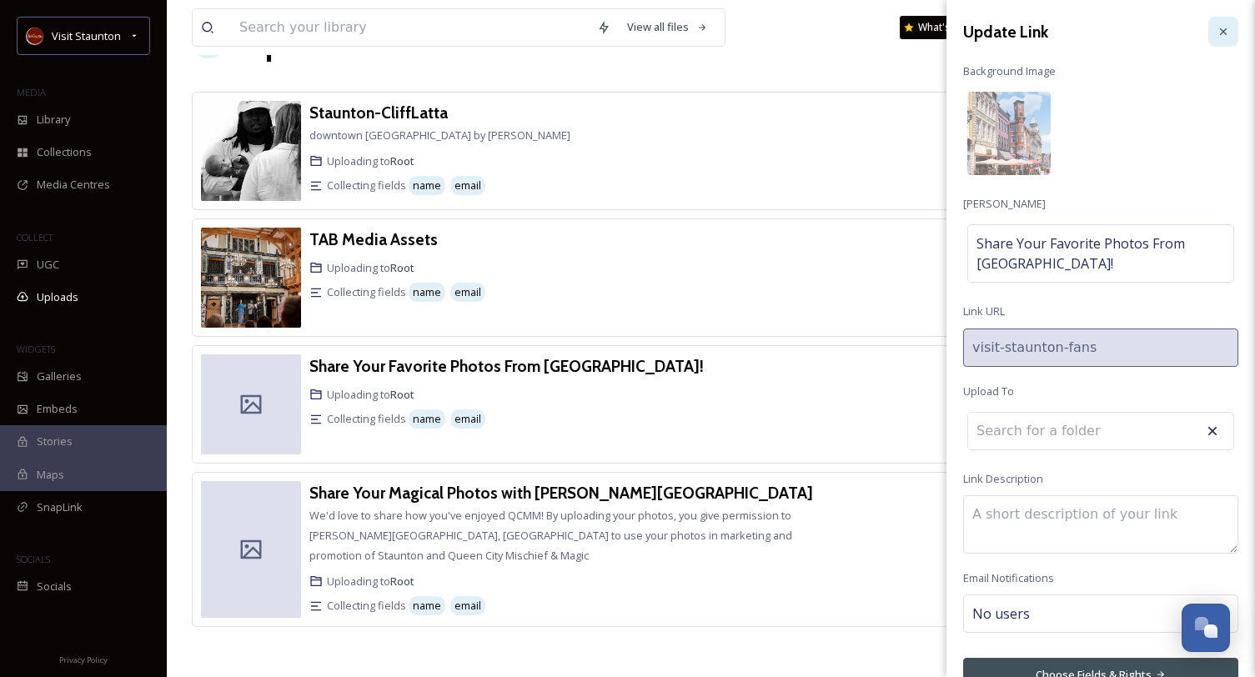
click at [1217, 31] on icon at bounding box center [1223, 31] width 13 height 13
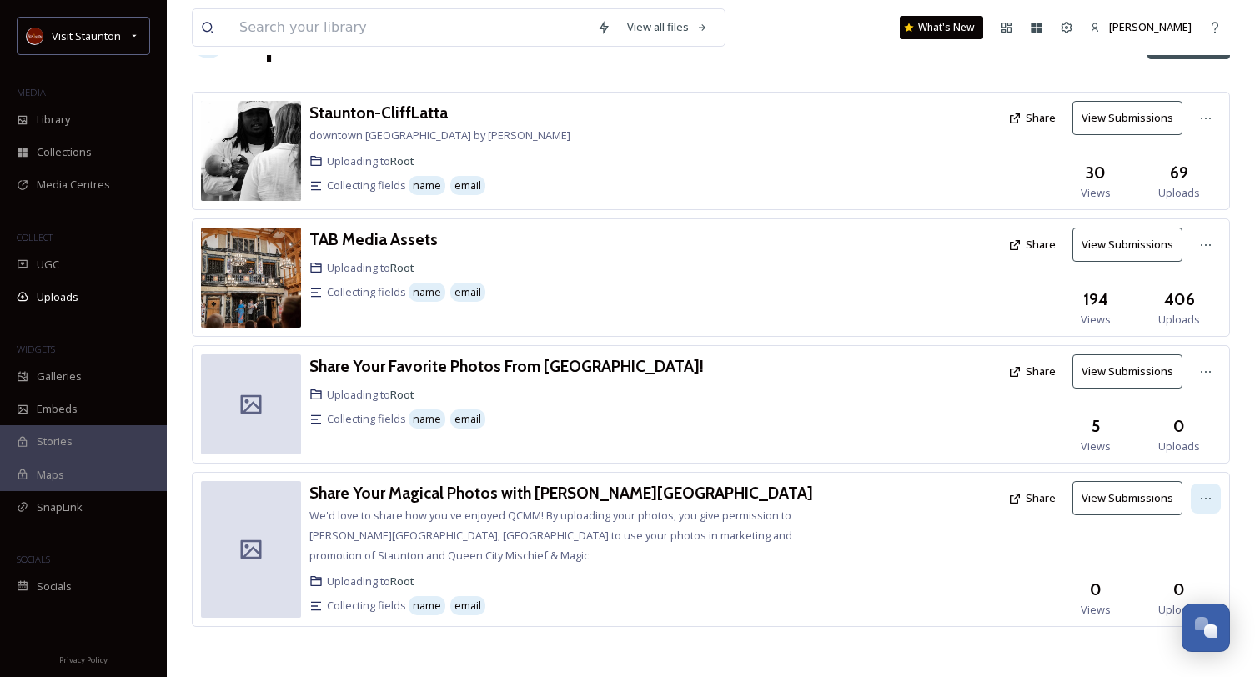
click at [1196, 506] on div at bounding box center [1206, 499] width 30 height 30
click at [1206, 562] on div "Edit" at bounding box center [1188, 567] width 63 height 33
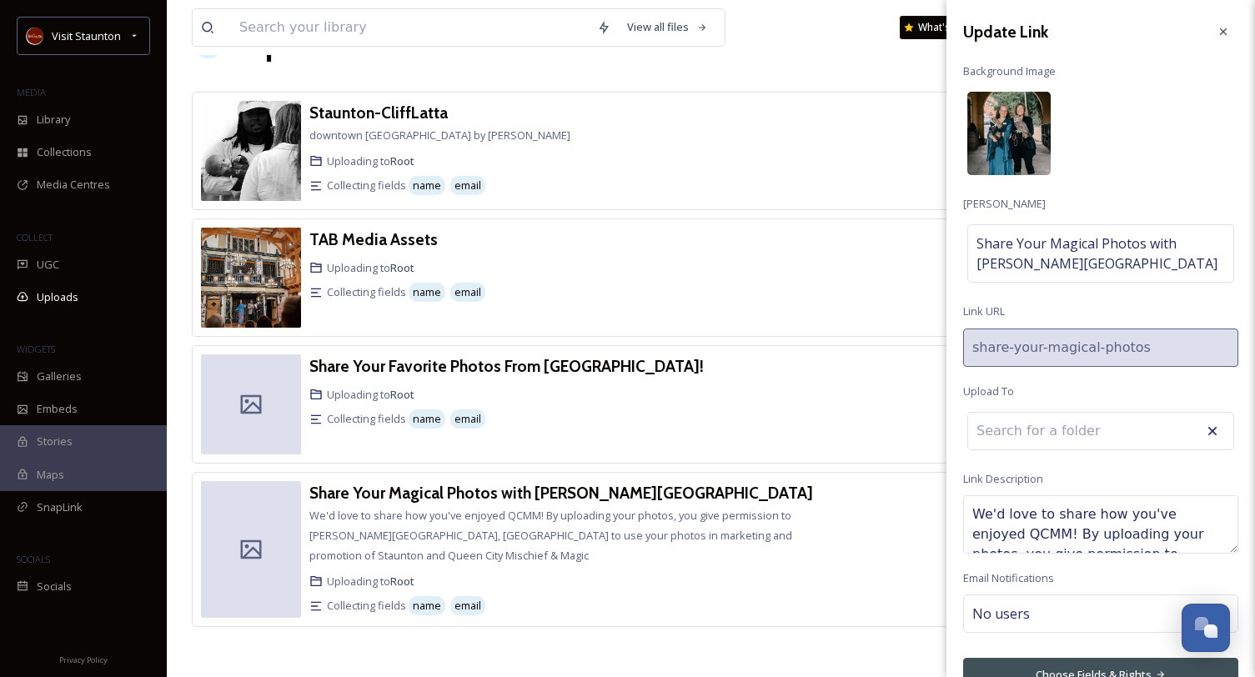
click at [1032, 152] on img at bounding box center [1009, 133] width 83 height 83
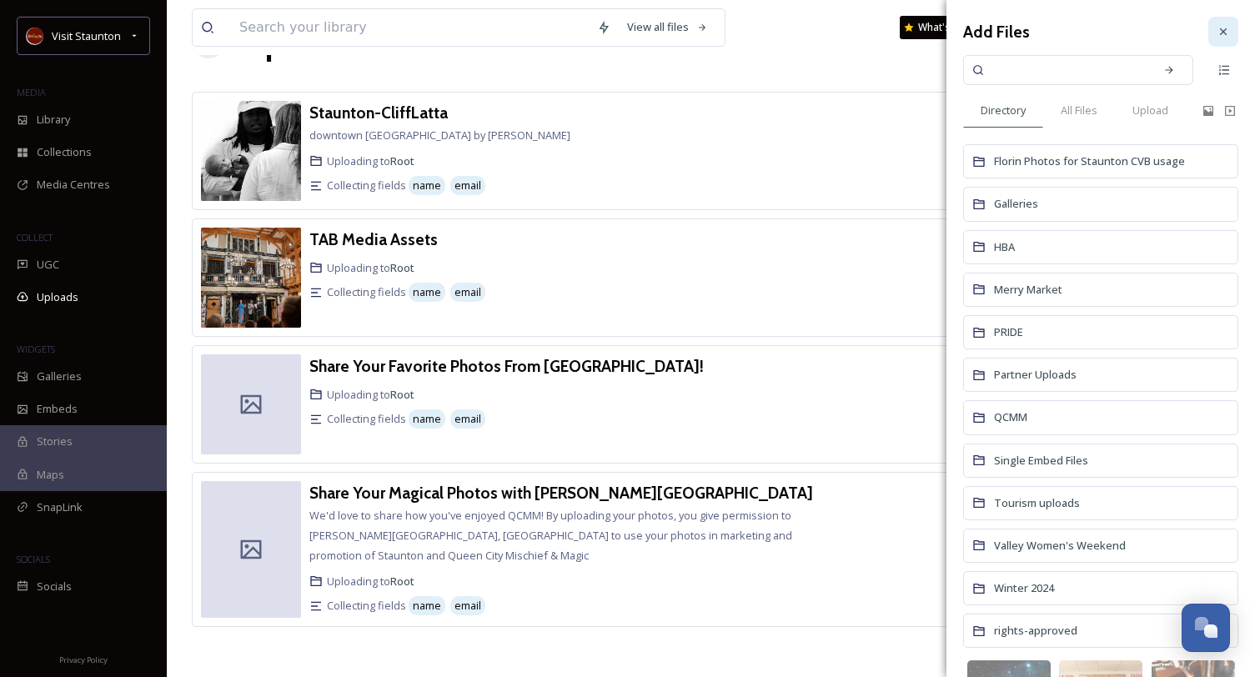
click at [1217, 25] on icon at bounding box center [1223, 31] width 13 height 13
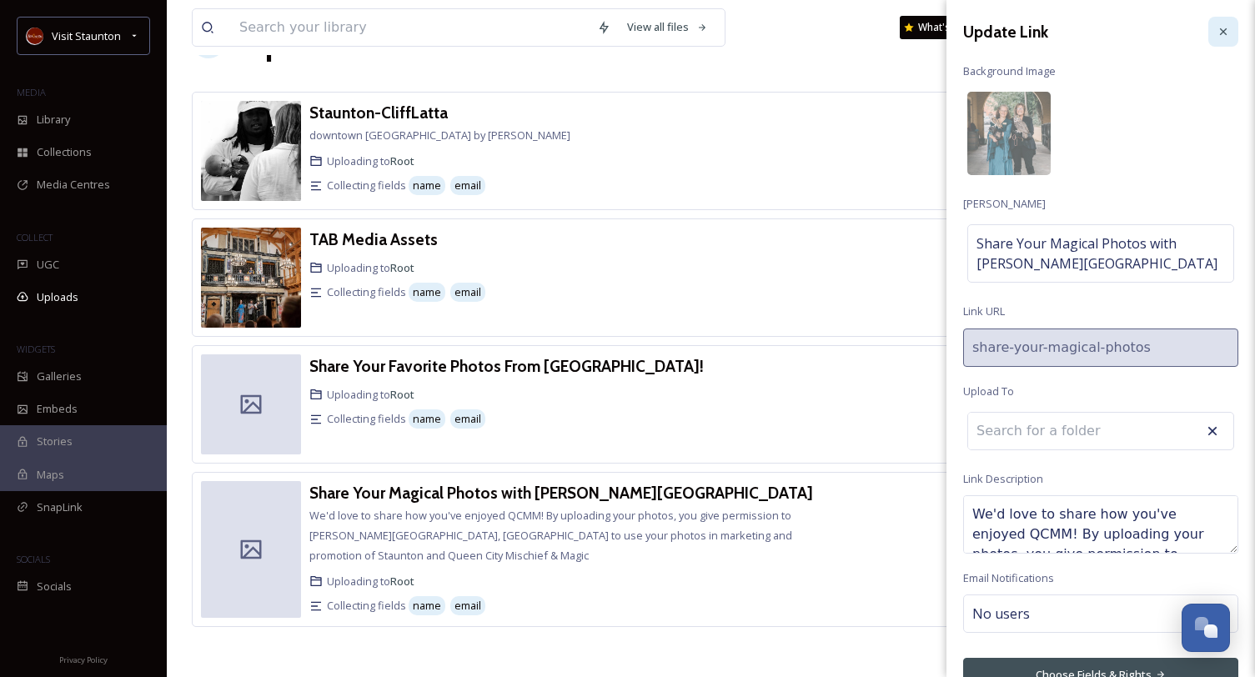
click at [1209, 17] on div at bounding box center [1224, 32] width 30 height 30
